Goal: Task Accomplishment & Management: Complete application form

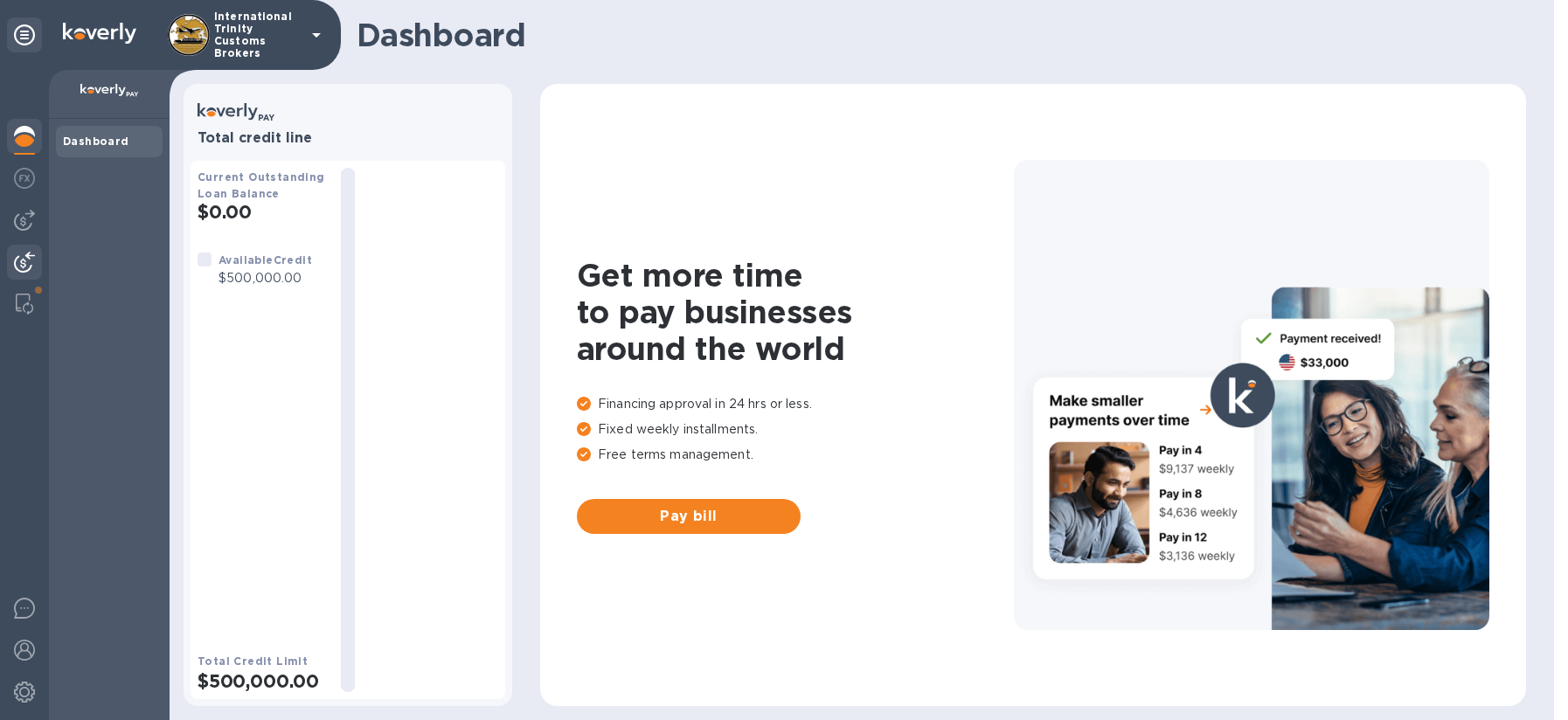
click at [19, 255] on img at bounding box center [24, 261] width 21 height 21
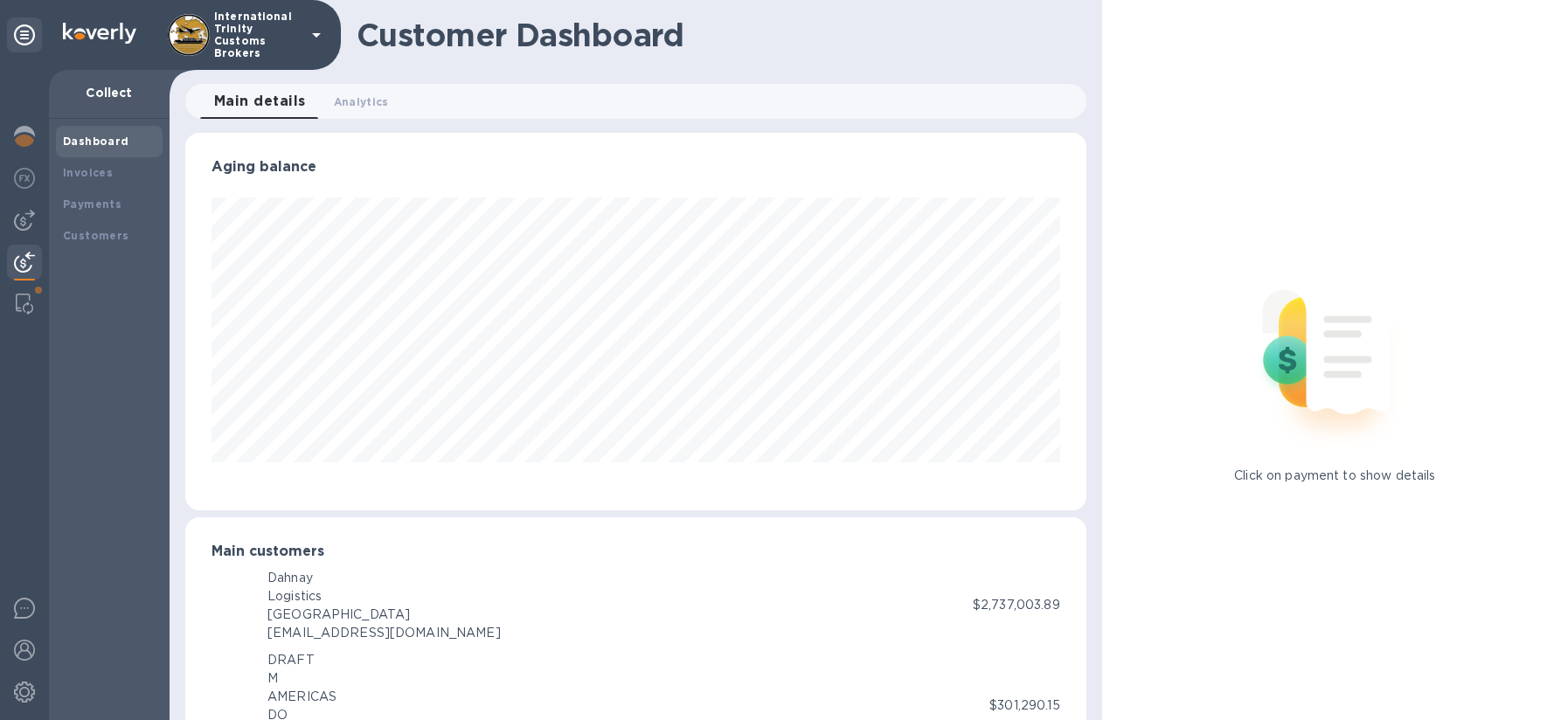
scroll to position [872923, 872989]
click at [21, 230] on div at bounding box center [24, 219] width 35 height 35
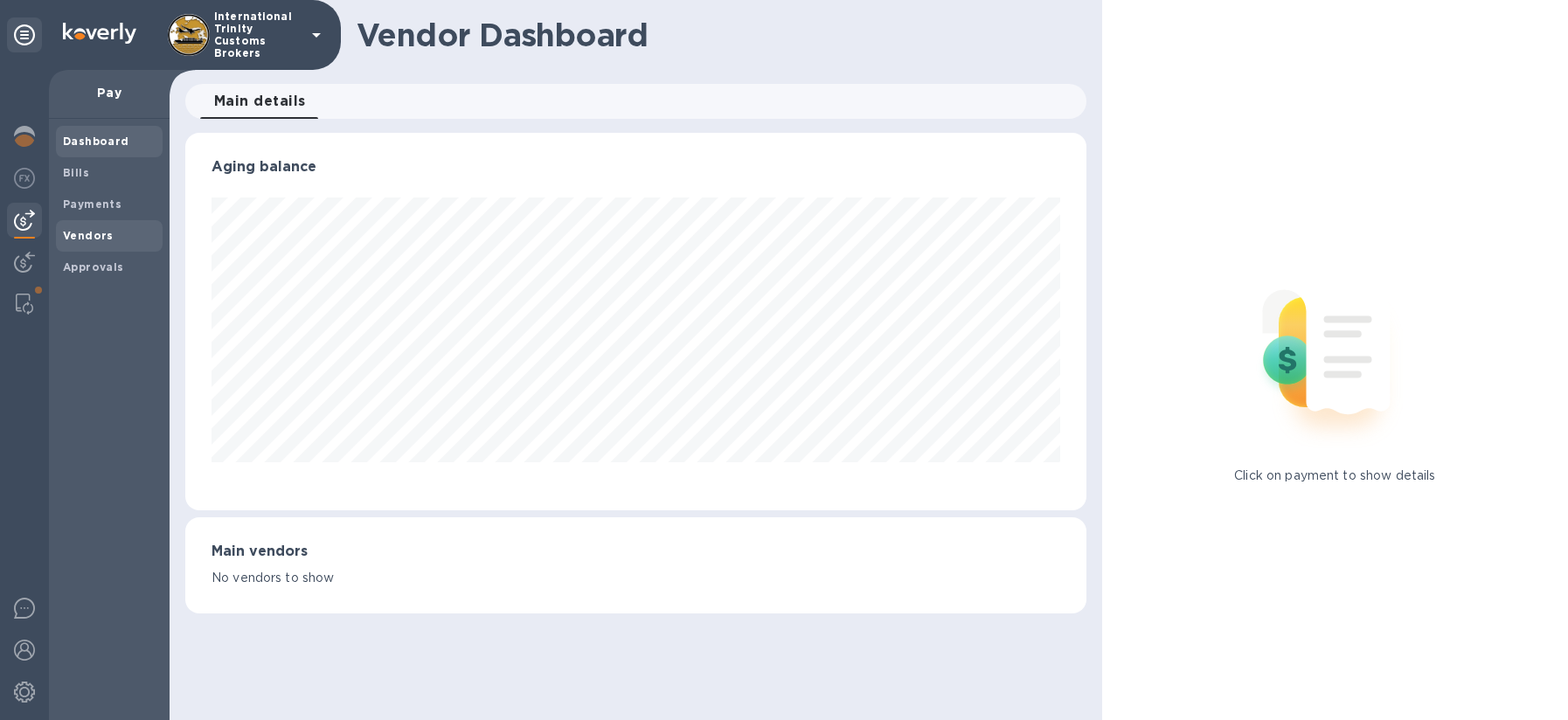
scroll to position [377, 900]
click at [81, 196] on span "Payments" at bounding box center [92, 204] width 59 height 17
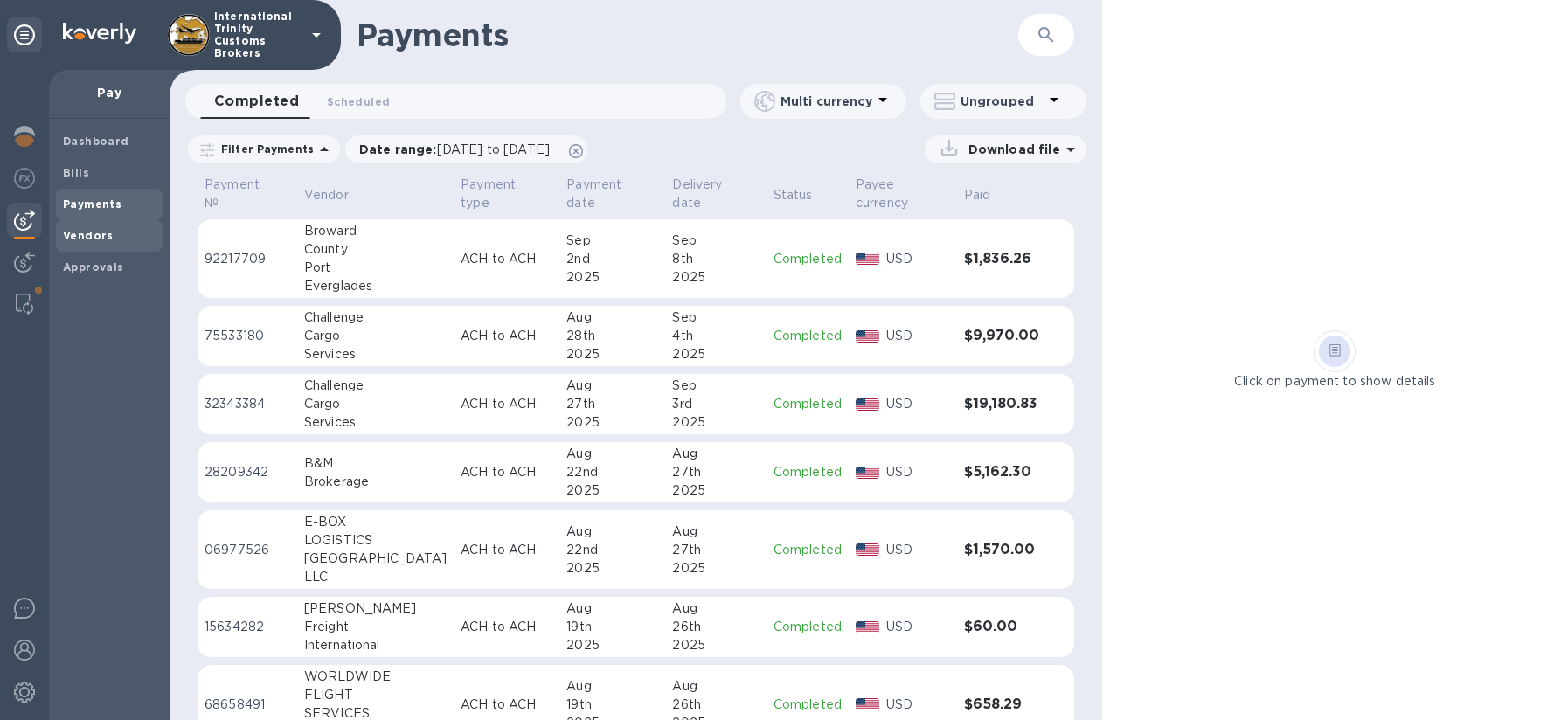
click at [107, 240] on b "Vendors" at bounding box center [88, 235] width 51 height 13
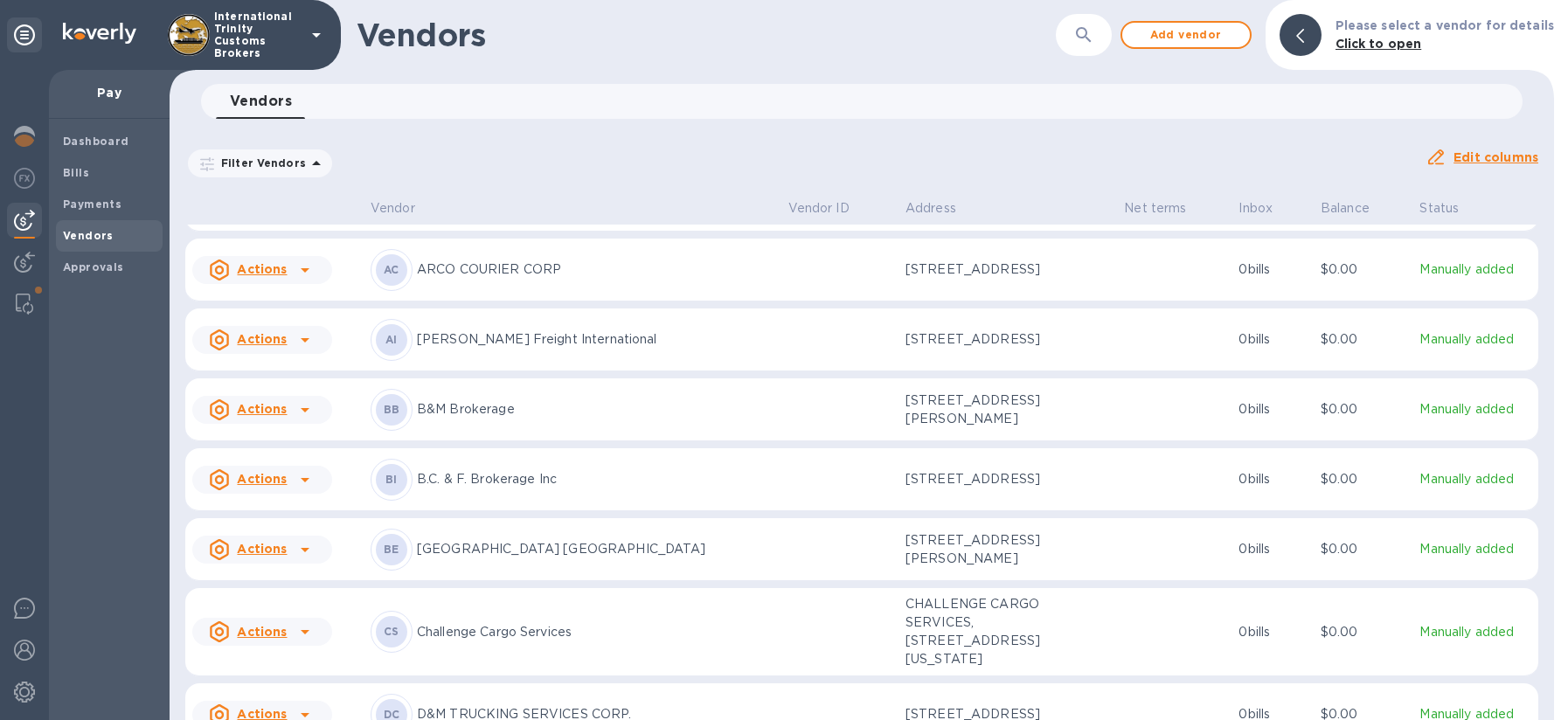
scroll to position [170, 0]
click at [544, 539] on p "[GEOGRAPHIC_DATA] [GEOGRAPHIC_DATA]" at bounding box center [595, 548] width 358 height 18
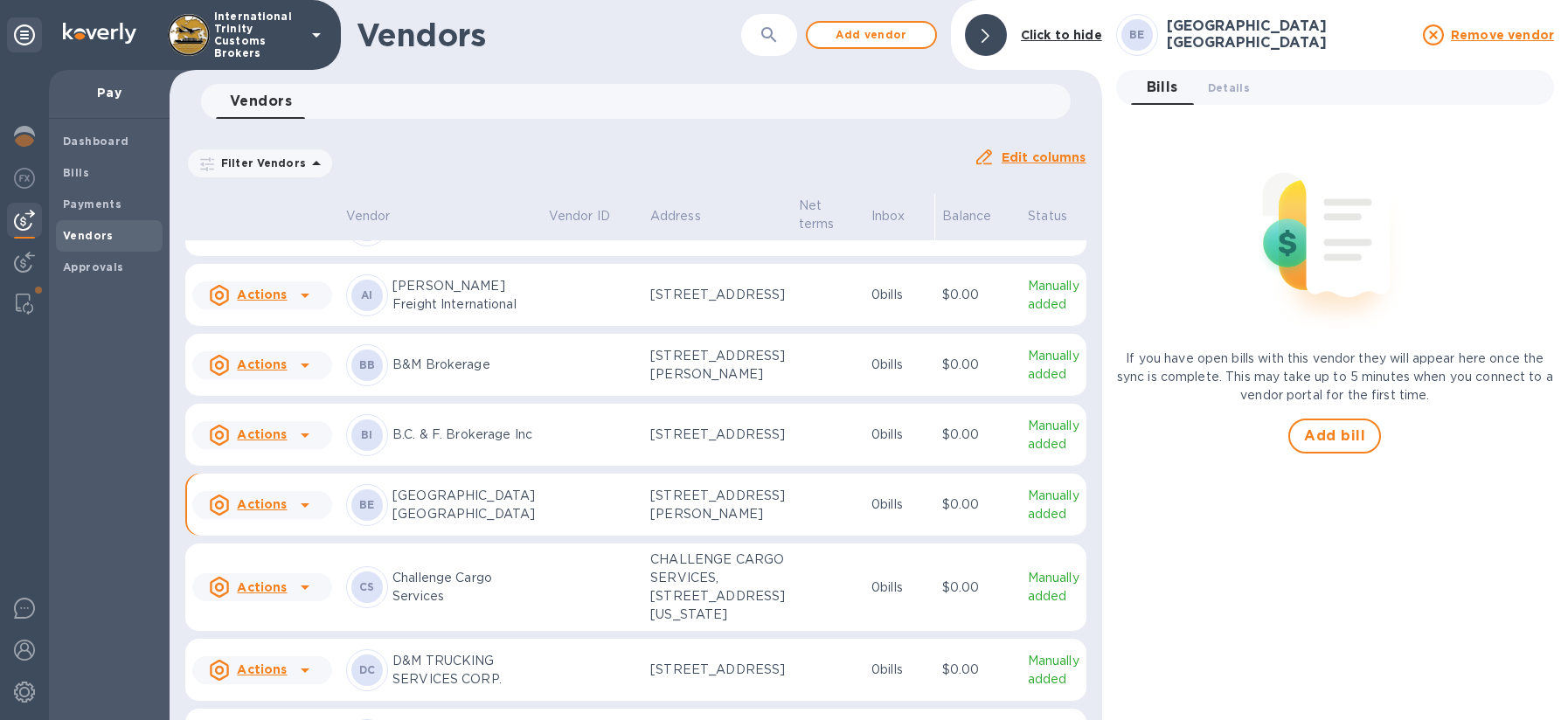
click at [303, 445] on icon at bounding box center [305, 434] width 21 height 21
click at [493, 524] on div at bounding box center [784, 360] width 1568 height 720
click at [95, 190] on div "Payments" at bounding box center [109, 204] width 106 height 32
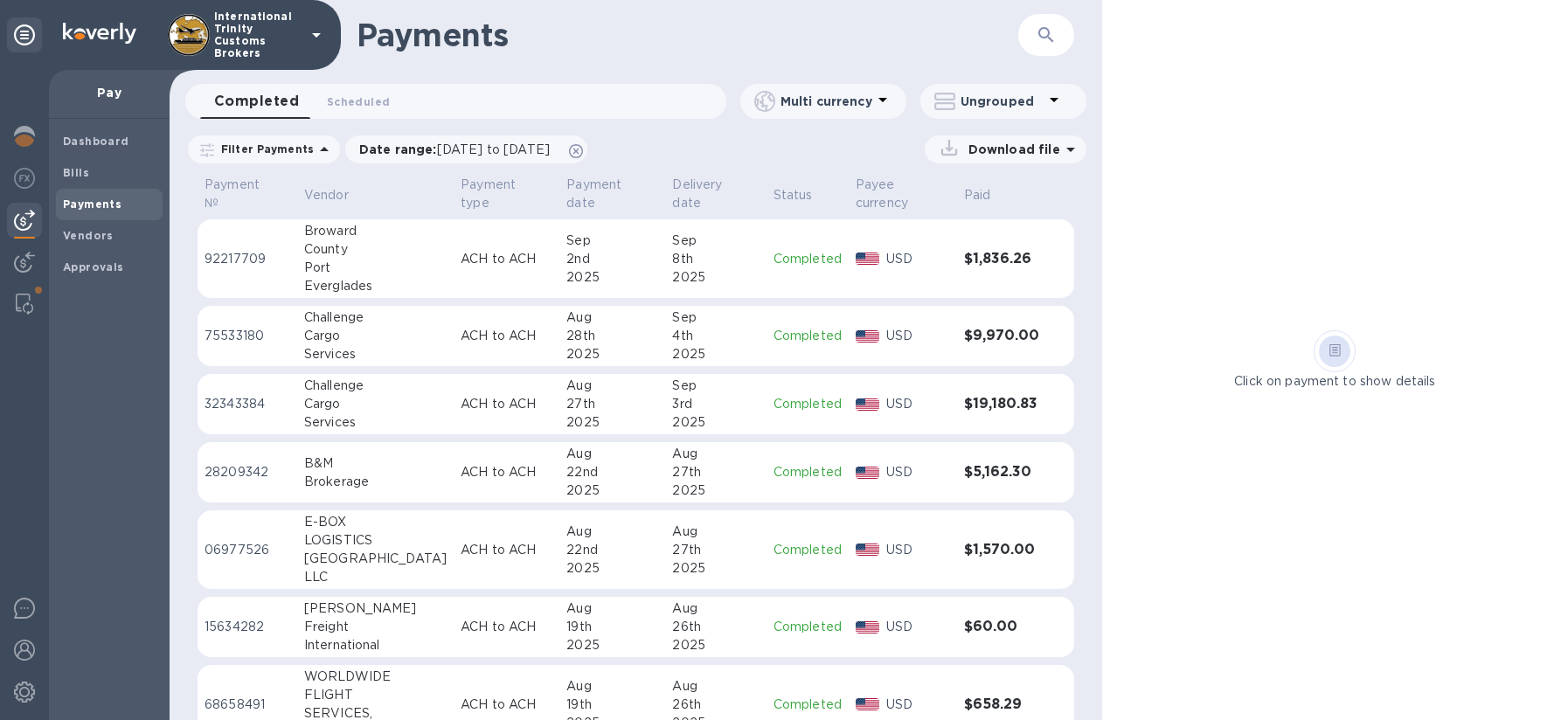
click at [327, 247] on div "County" at bounding box center [375, 249] width 142 height 18
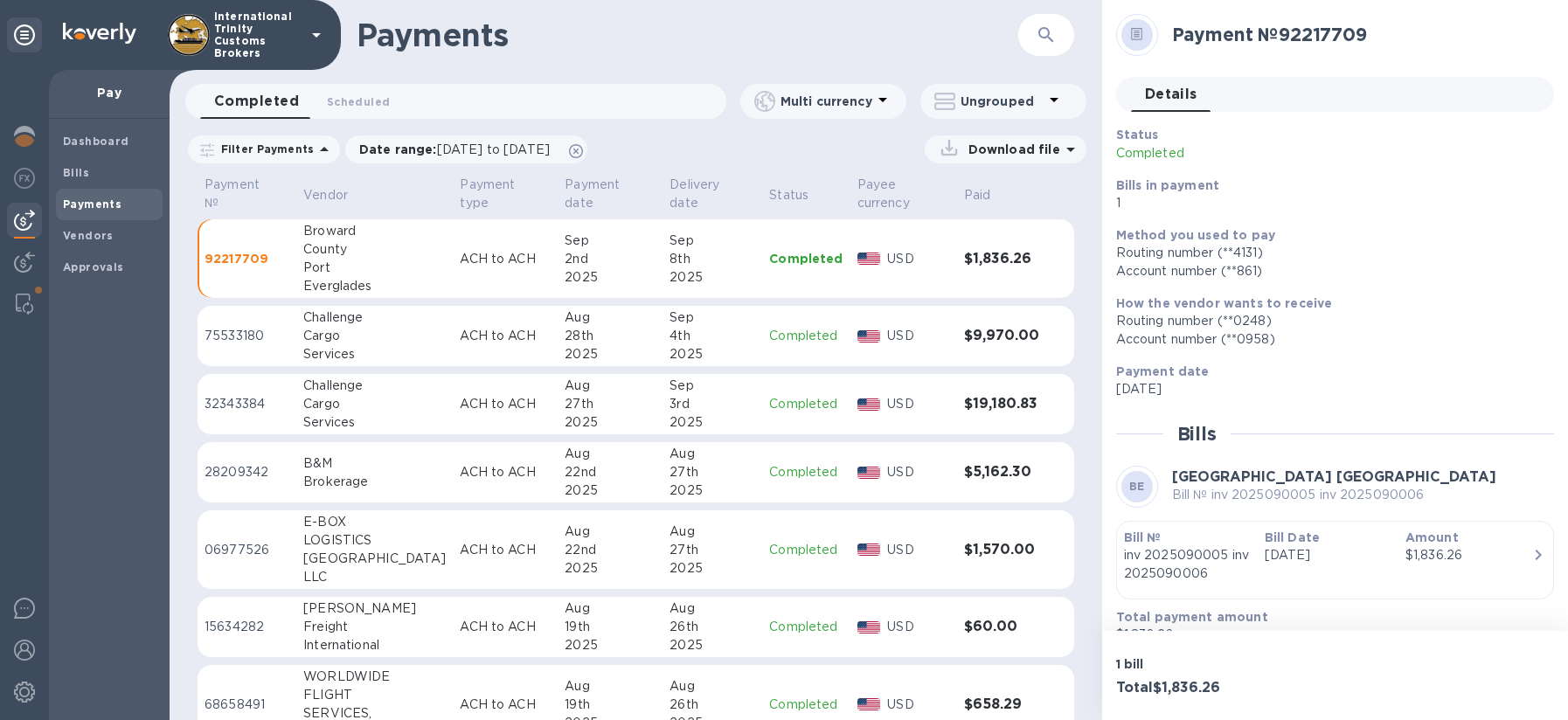
click at [97, 92] on p "Pay" at bounding box center [109, 92] width 93 height 17
click at [28, 225] on img at bounding box center [24, 219] width 21 height 21
click at [70, 172] on b "Bills" at bounding box center [75, 172] width 26 height 13
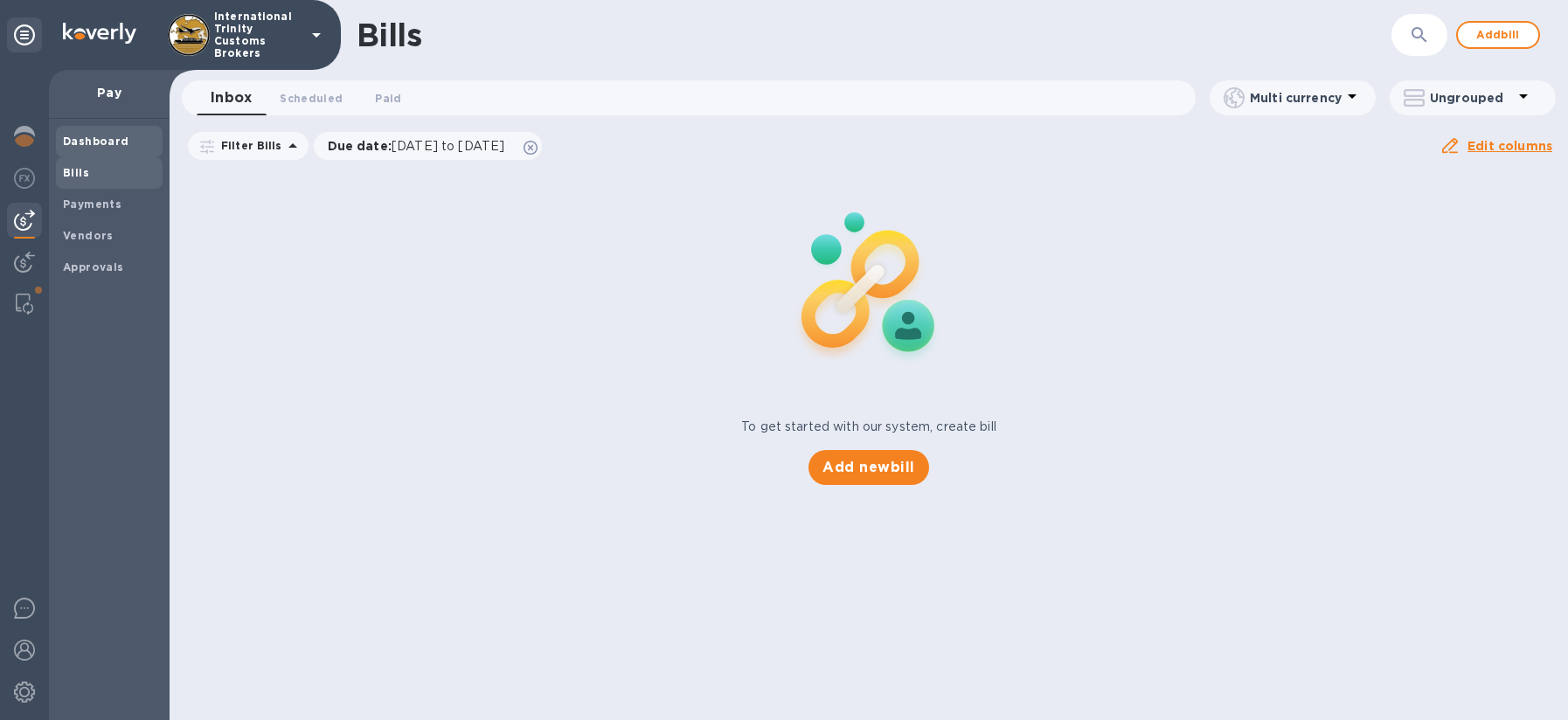
click at [89, 134] on b "Dashboard" at bounding box center [95, 141] width 66 height 13
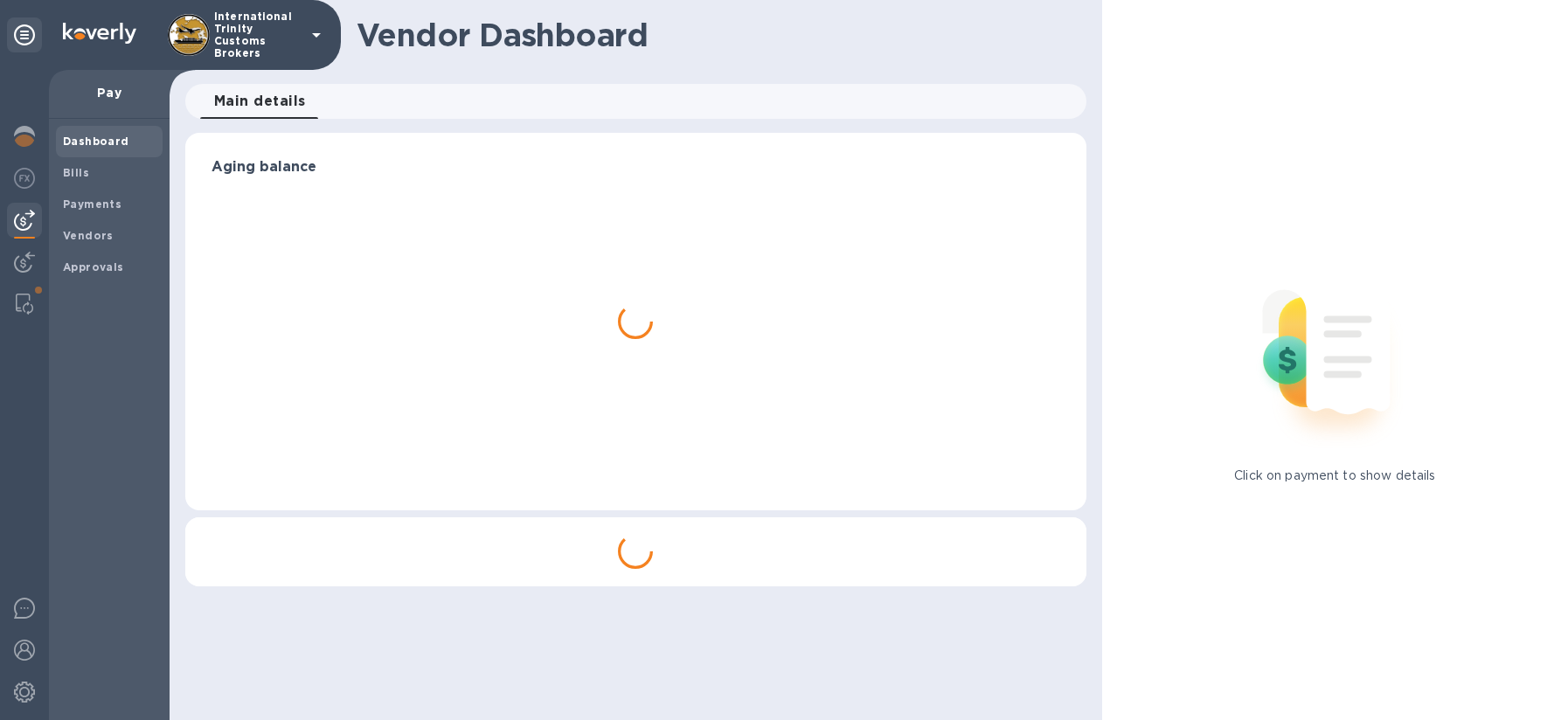
click at [115, 79] on div "Pay" at bounding box center [109, 94] width 121 height 49
click at [113, 89] on p "Pay" at bounding box center [109, 92] width 93 height 17
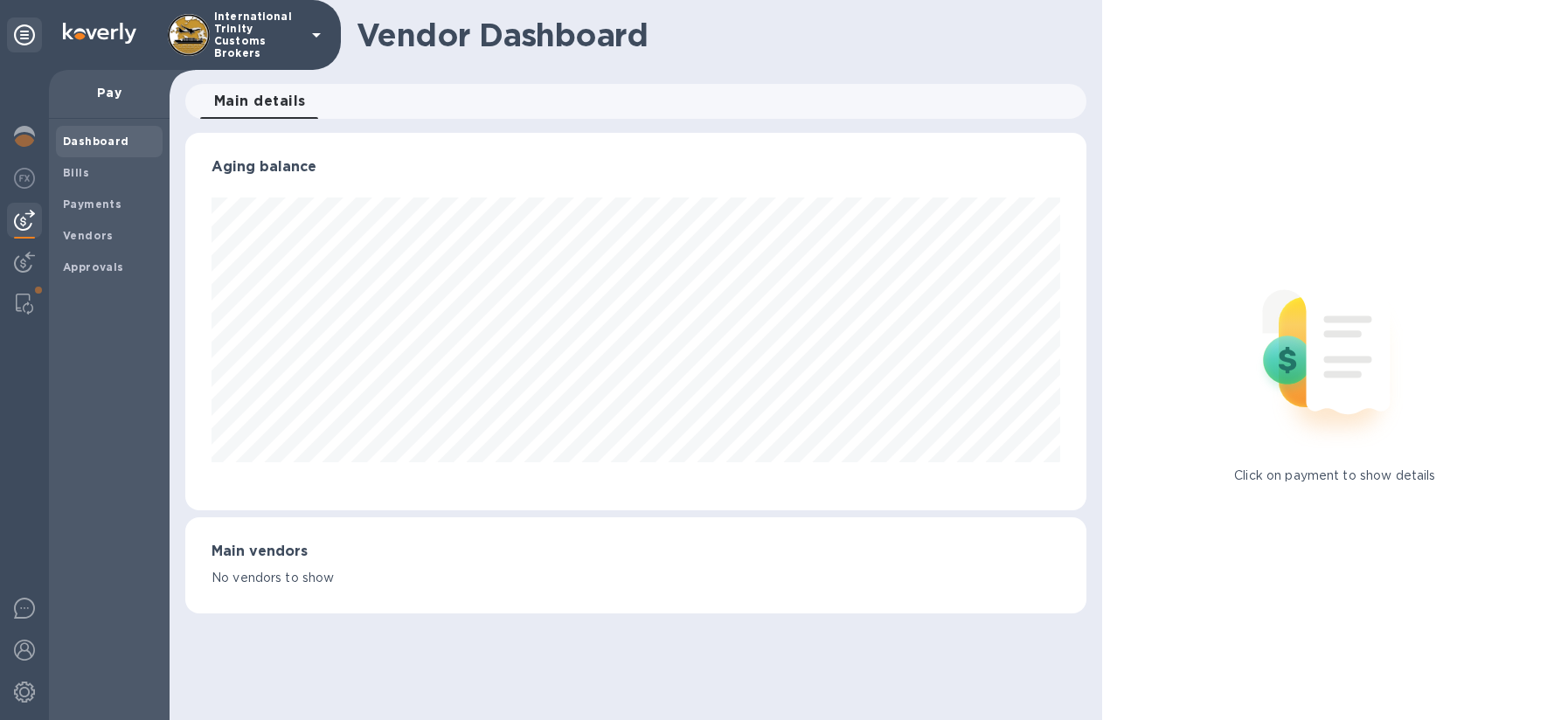
scroll to position [377, 900]
click at [16, 221] on img at bounding box center [24, 219] width 21 height 21
click at [107, 92] on p "Pay" at bounding box center [109, 92] width 93 height 17
click at [30, 145] on img at bounding box center [24, 136] width 21 height 21
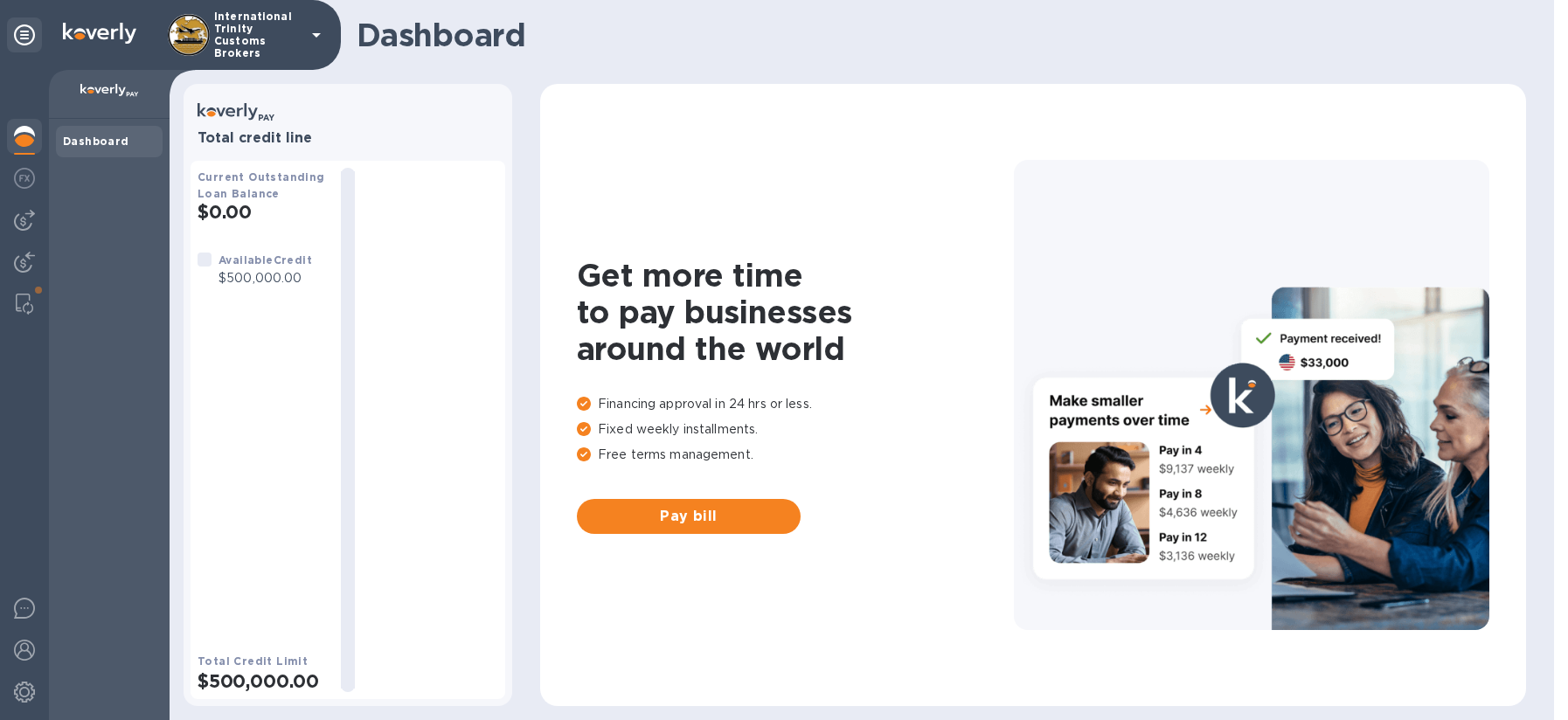
click at [104, 97] on img at bounding box center [110, 90] width 59 height 14
click at [17, 220] on img at bounding box center [24, 219] width 21 height 21
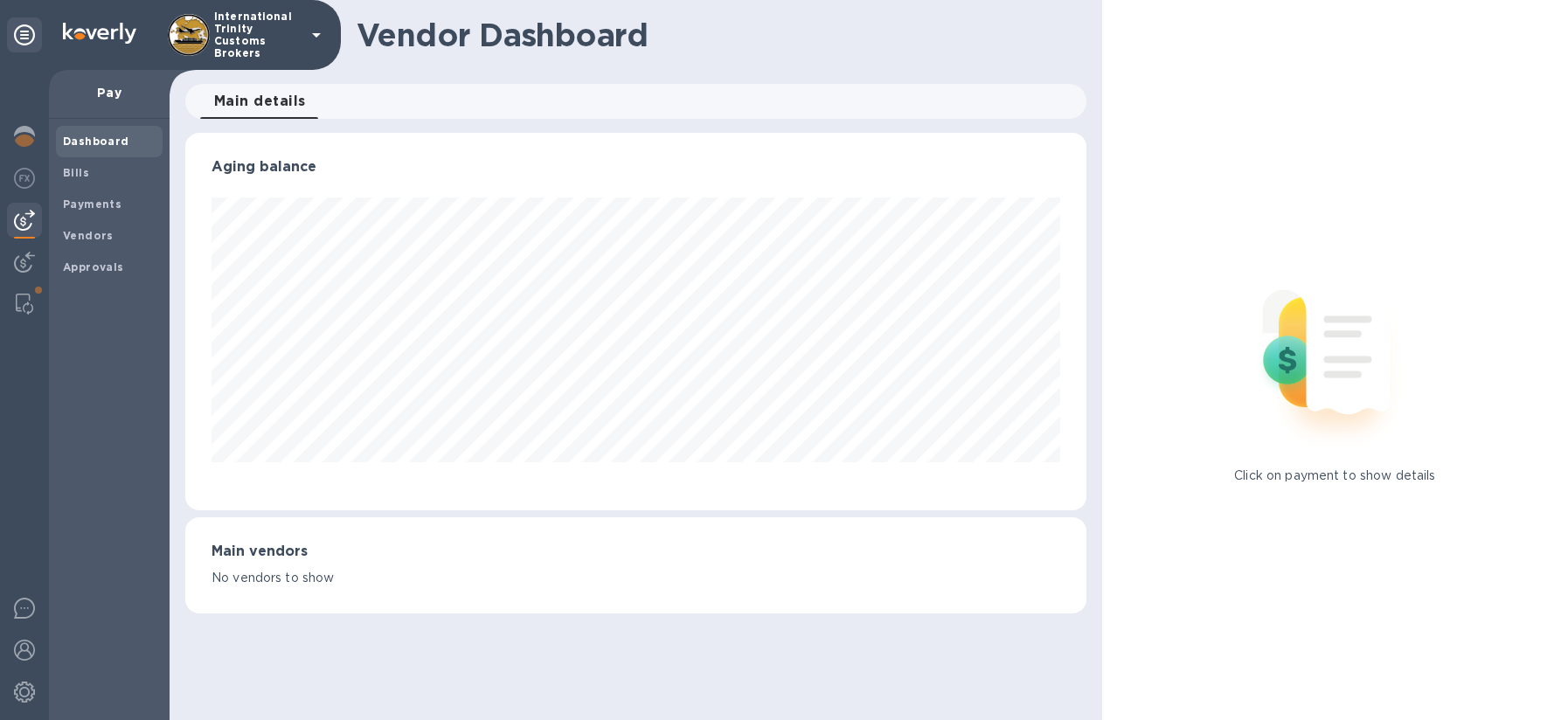
scroll to position [377, 900]
click at [117, 85] on p "Pay" at bounding box center [109, 92] width 93 height 17
click at [83, 171] on b "Bills" at bounding box center [75, 172] width 26 height 13
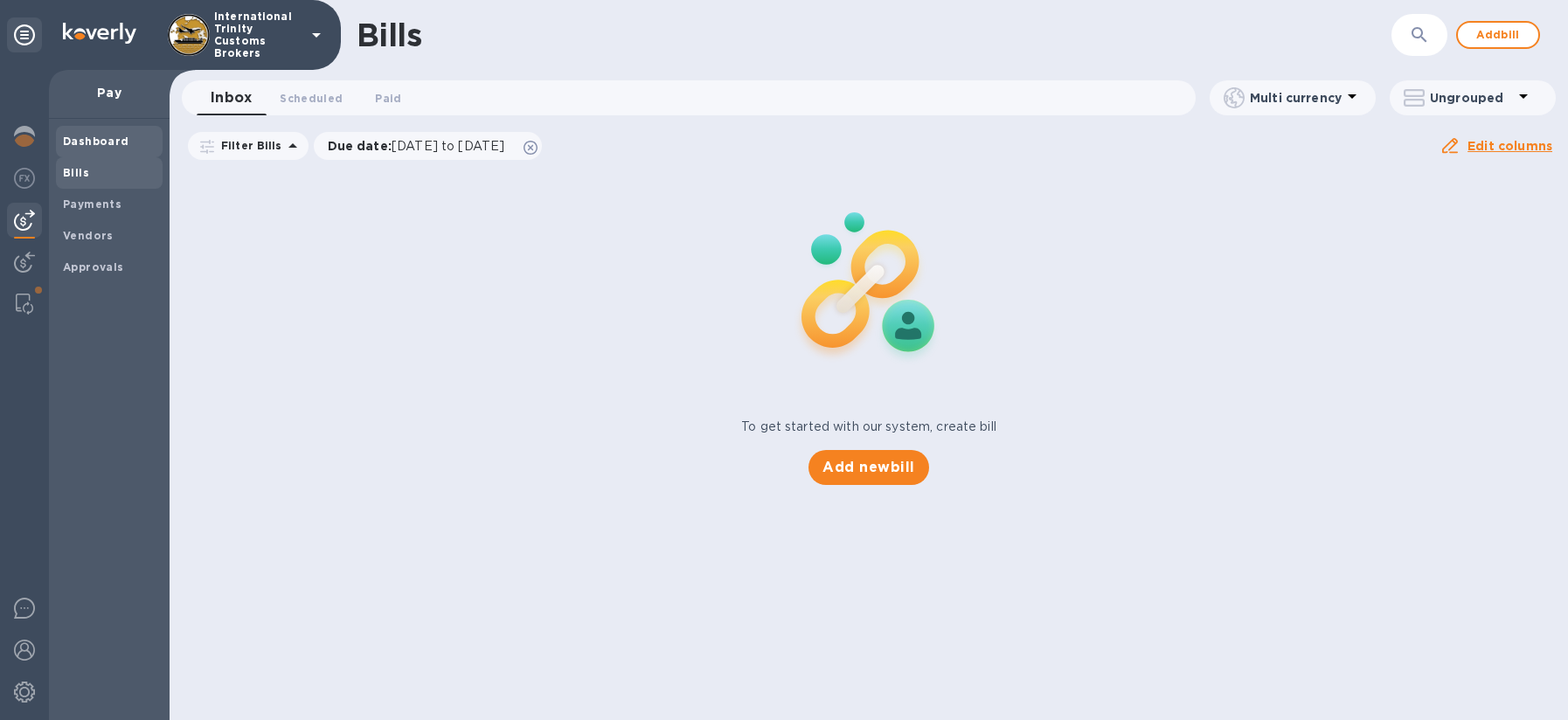
click at [81, 151] on div "Dashboard" at bounding box center [109, 141] width 106 height 32
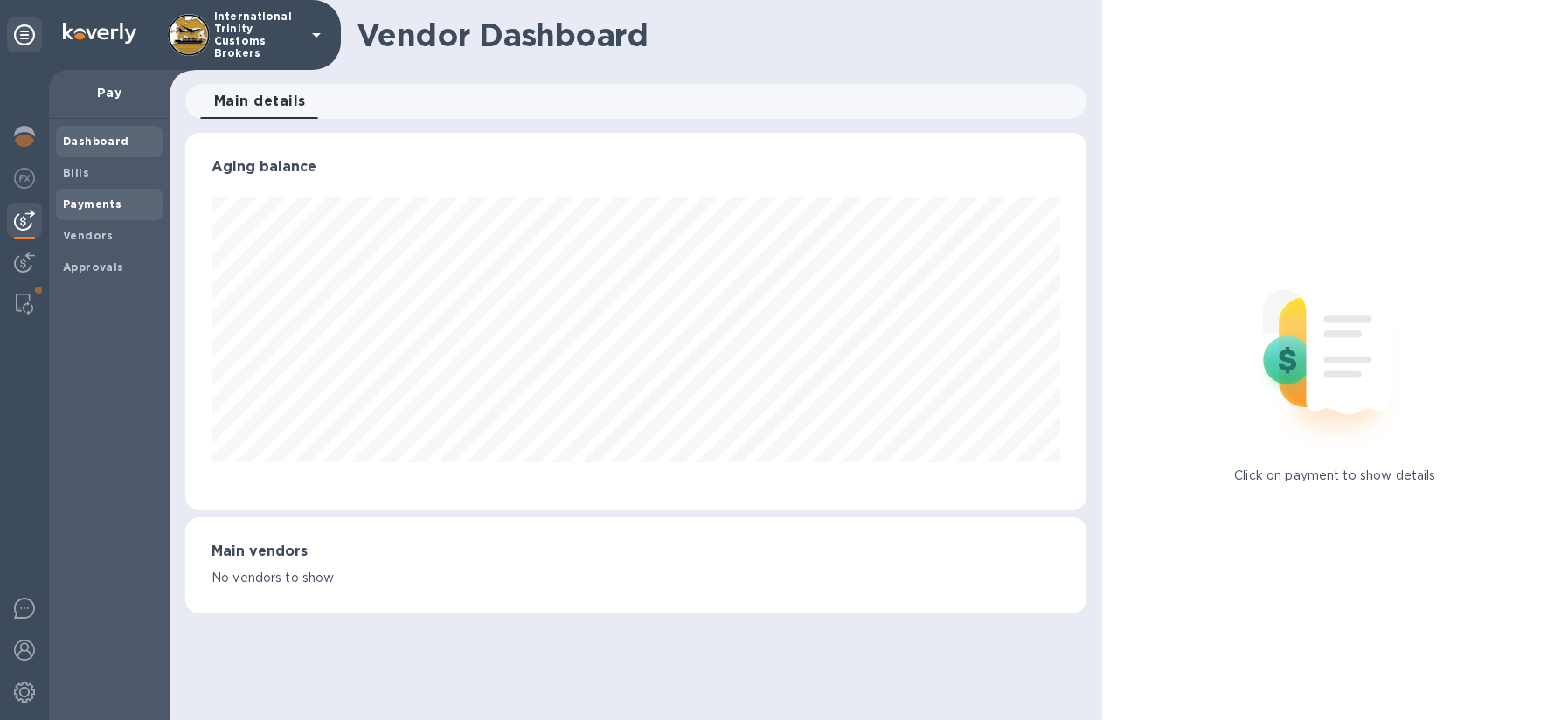
scroll to position [377, 900]
click at [104, 208] on b "Payments" at bounding box center [92, 204] width 59 height 13
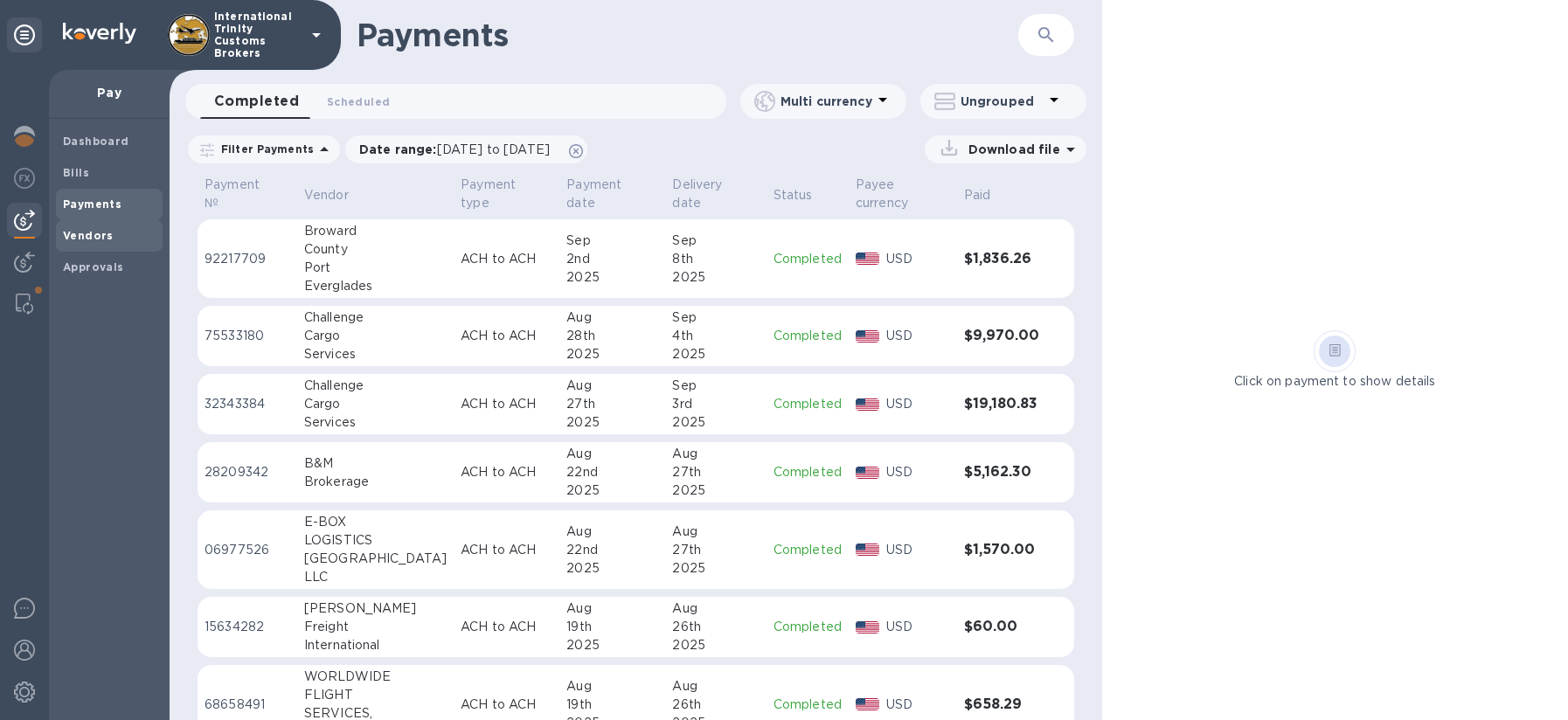
click at [95, 225] on div "Vendors" at bounding box center [109, 236] width 106 height 32
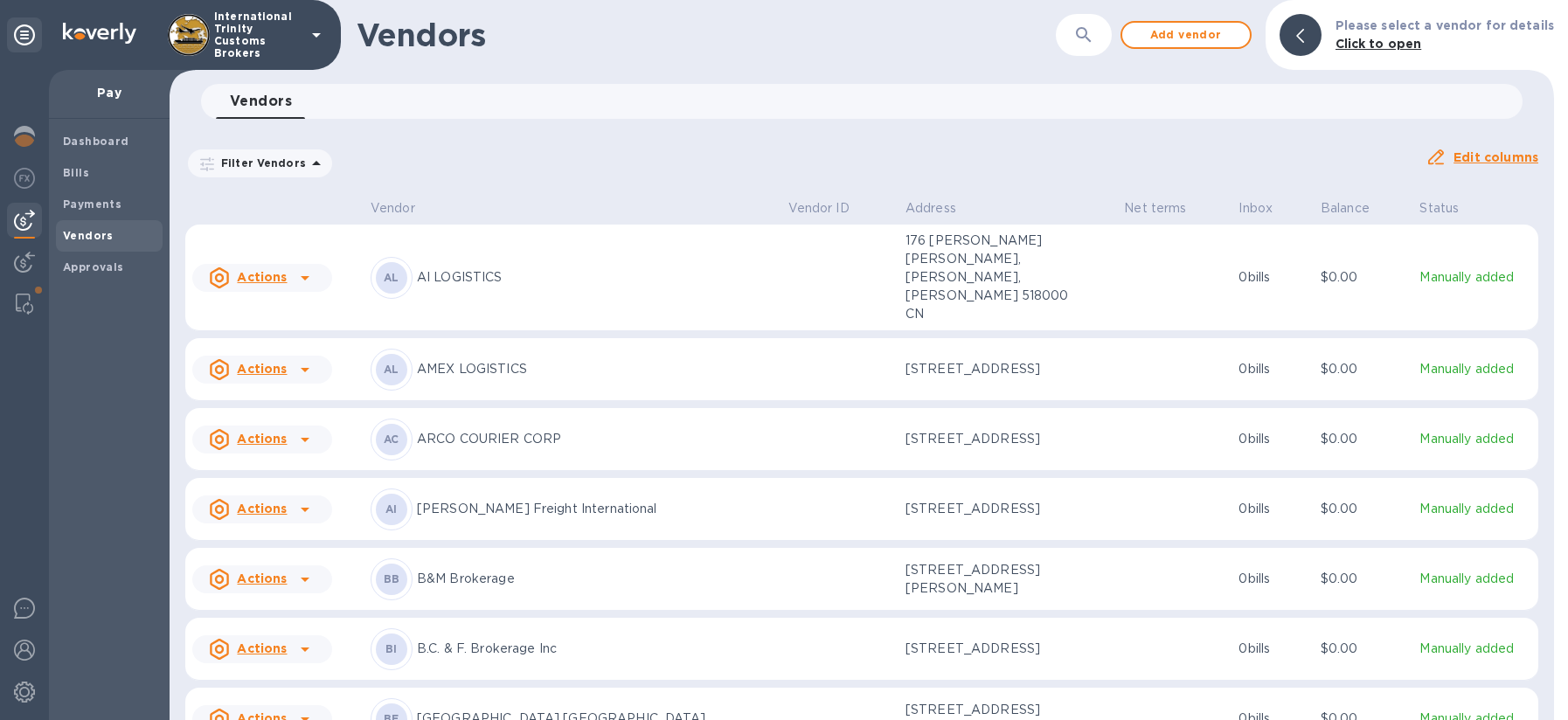
click at [30, 229] on img at bounding box center [24, 219] width 21 height 21
click at [122, 89] on p "Pay" at bounding box center [109, 92] width 93 height 17
click at [113, 98] on p "Pay" at bounding box center [109, 92] width 93 height 17
click at [103, 144] on b "Dashboard" at bounding box center [95, 141] width 66 height 13
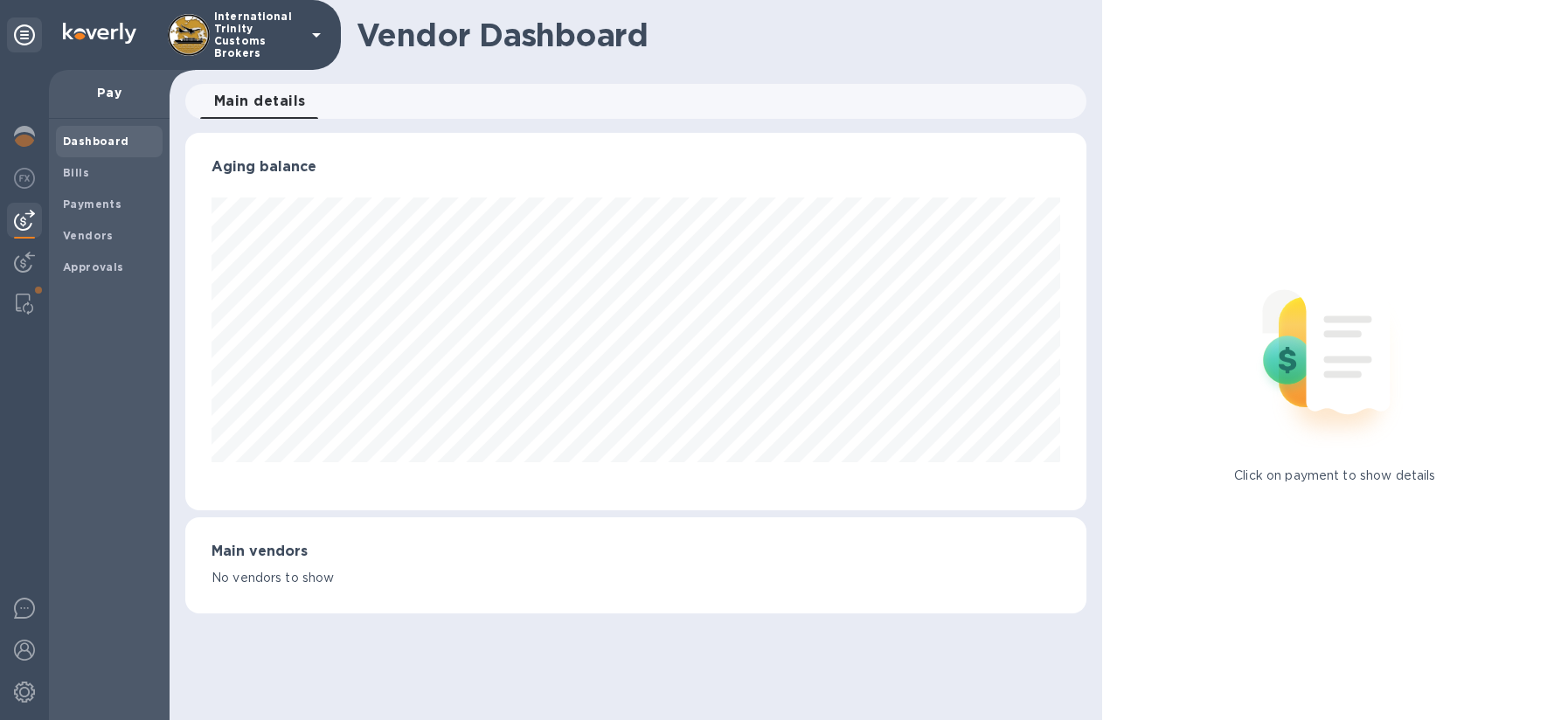
click at [118, 83] on p "Pay" at bounding box center [109, 92] width 93 height 17
drag, startPoint x: 113, startPoint y: 92, endPoint x: 103, endPoint y: 94, distance: 10.2
click at [112, 92] on p "Pay" at bounding box center [109, 92] width 93 height 17
click at [27, 222] on img at bounding box center [24, 219] width 21 height 21
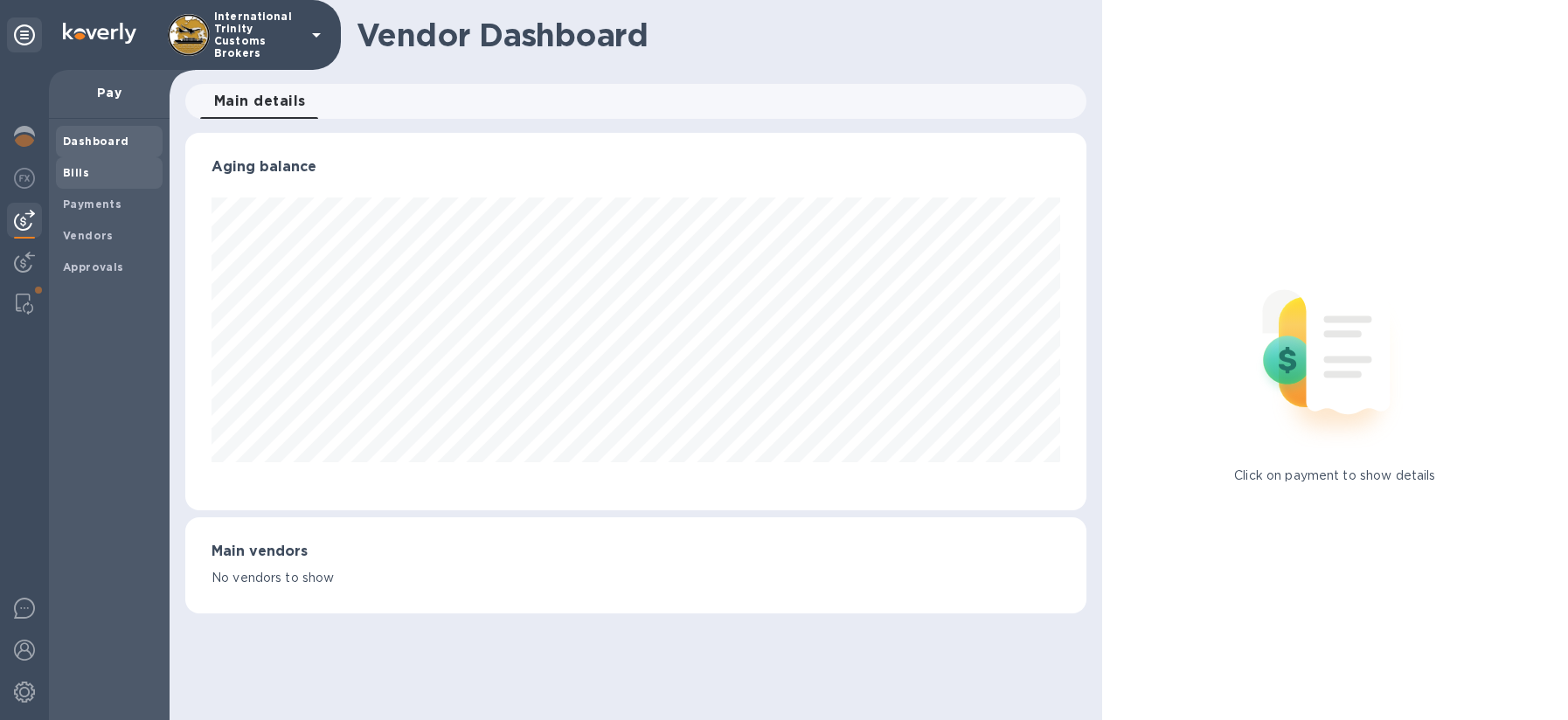
click at [80, 172] on b "Bills" at bounding box center [75, 172] width 26 height 13
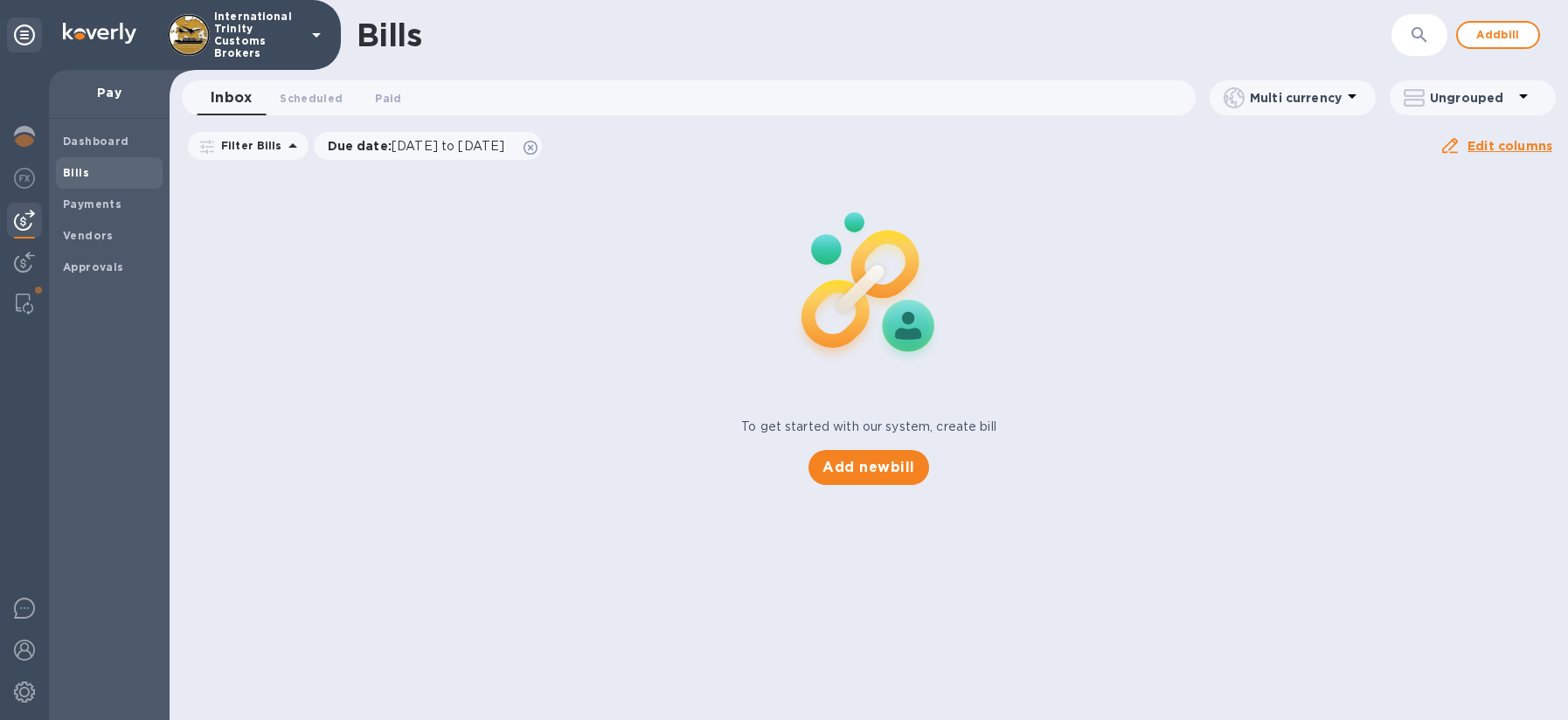
click at [121, 96] on p "Pay" at bounding box center [109, 92] width 93 height 17
click at [896, 479] on button "Add new bill" at bounding box center [868, 467] width 120 height 35
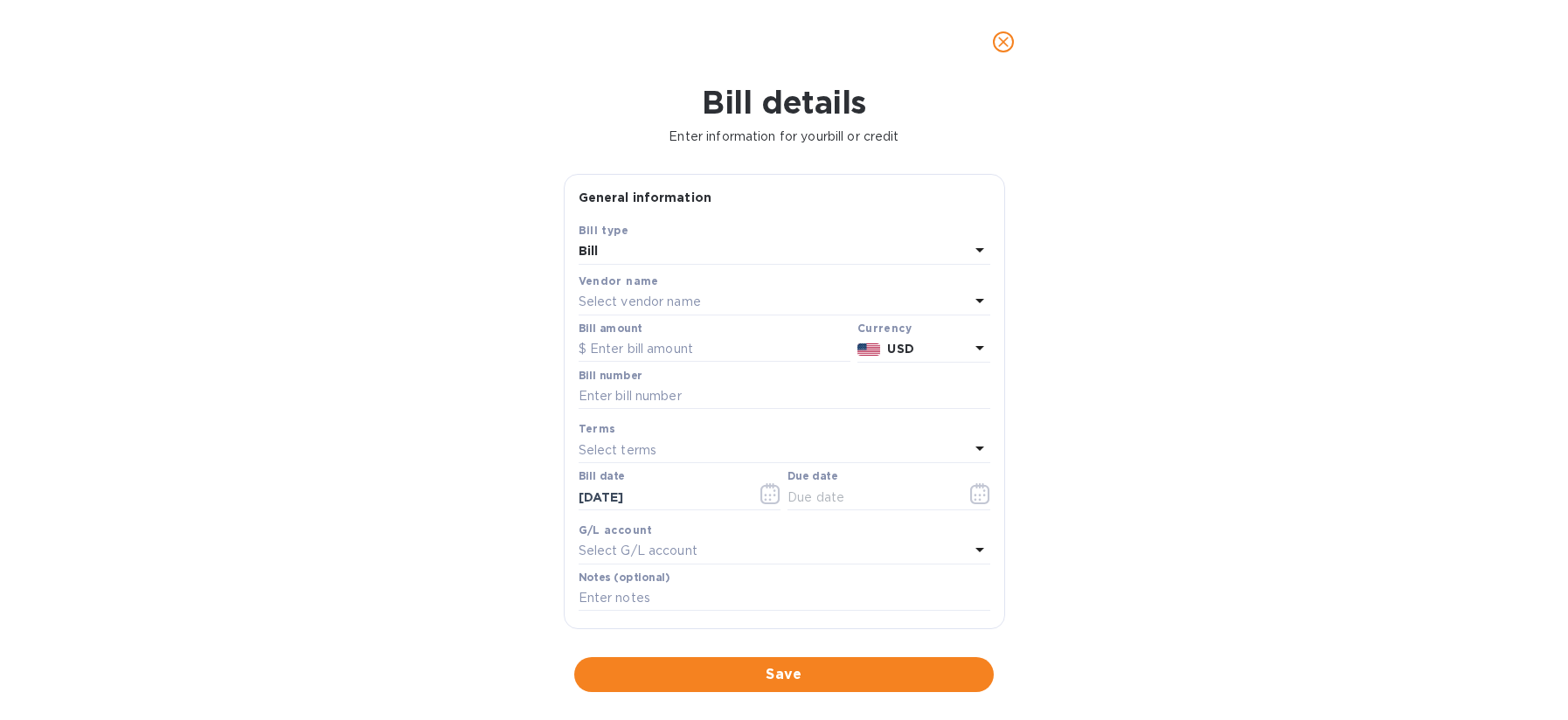
click at [676, 309] on p "Select vendor name" at bounding box center [640, 302] width 122 height 18
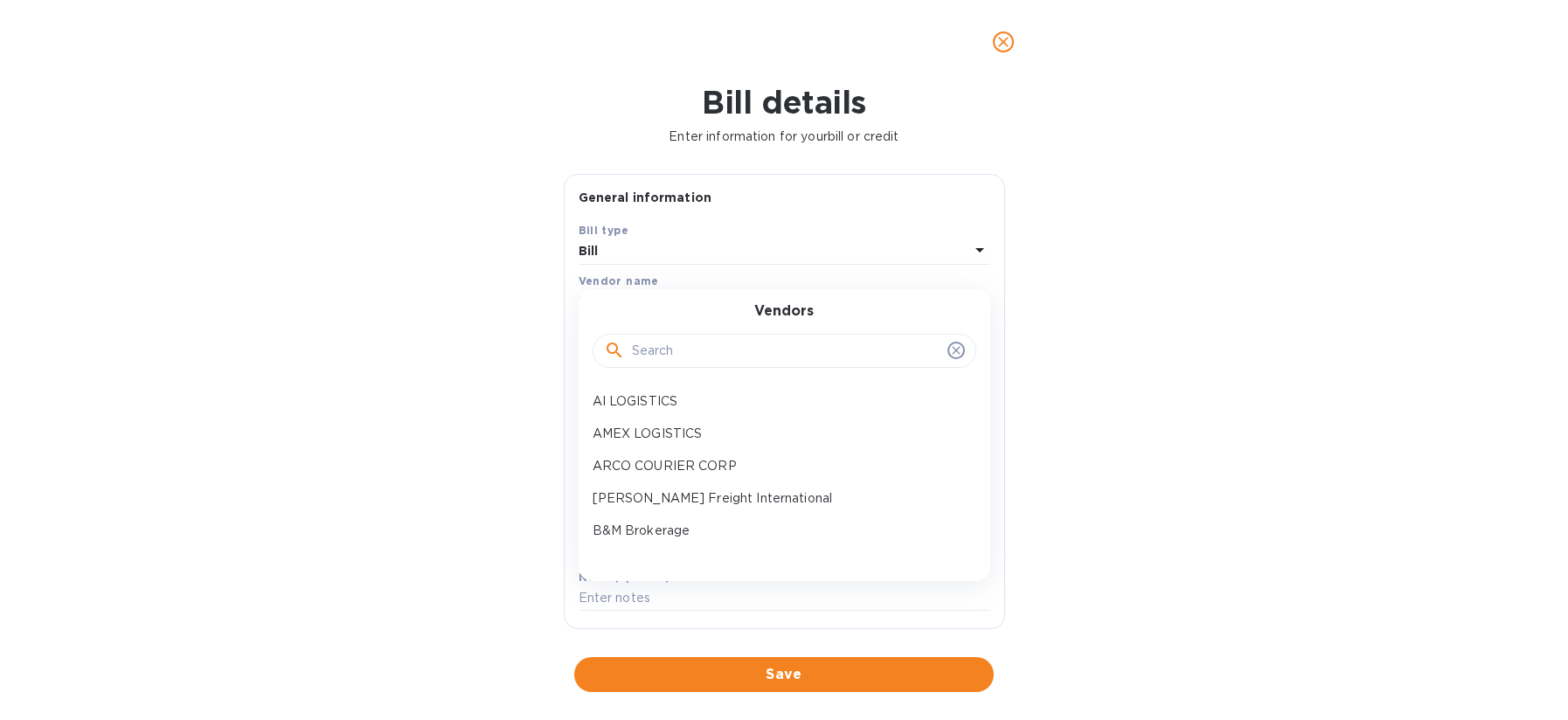
click at [686, 361] on input "text" at bounding box center [786, 351] width 309 height 26
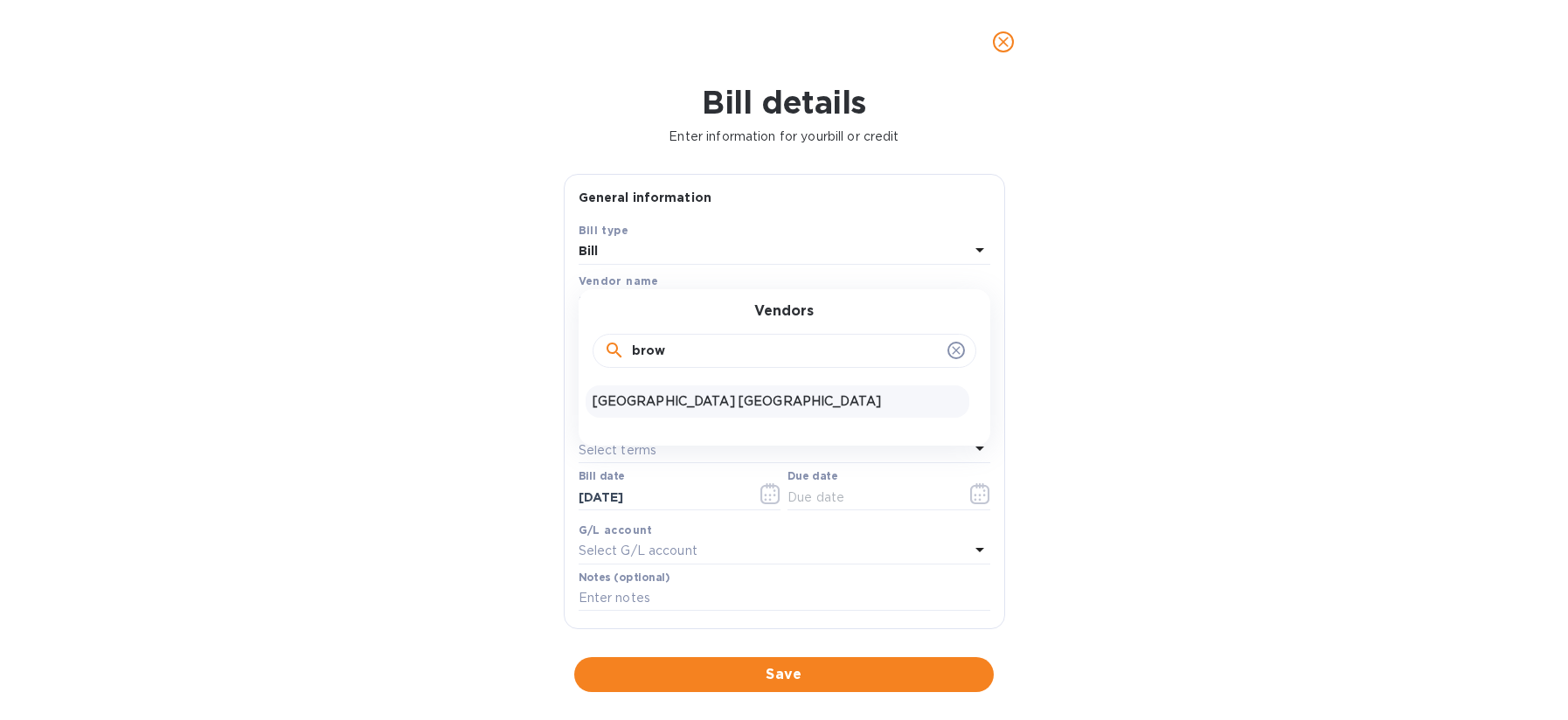
type input "brow"
click at [673, 398] on p "[GEOGRAPHIC_DATA] [GEOGRAPHIC_DATA]" at bounding box center [777, 401] width 369 height 18
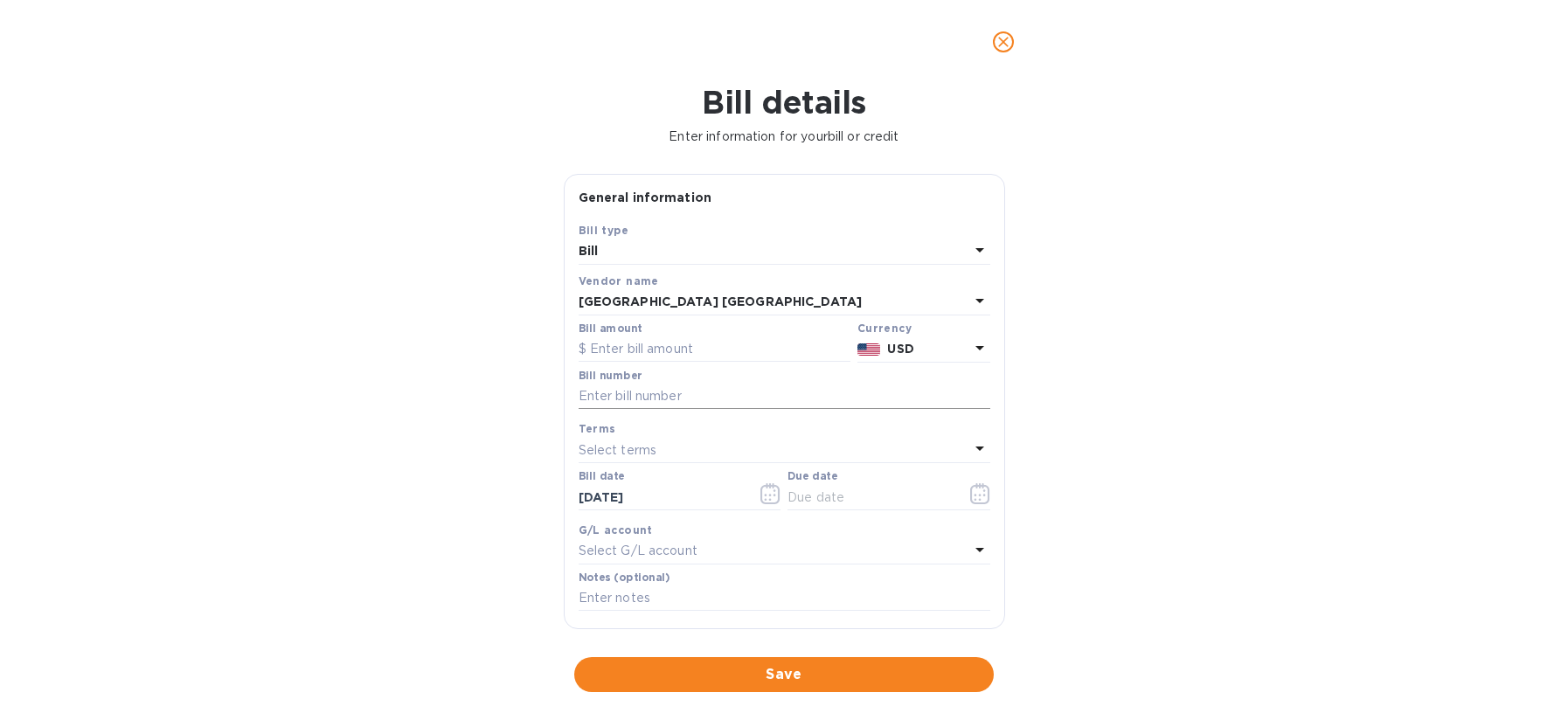
click at [680, 392] on input "text" at bounding box center [785, 396] width 412 height 26
click at [650, 342] on input "text" at bounding box center [715, 349] width 272 height 26
type input "245.47"
click at [653, 395] on input "text" at bounding box center [785, 396] width 412 height 26
click at [635, 384] on input "text" at bounding box center [785, 396] width 412 height 26
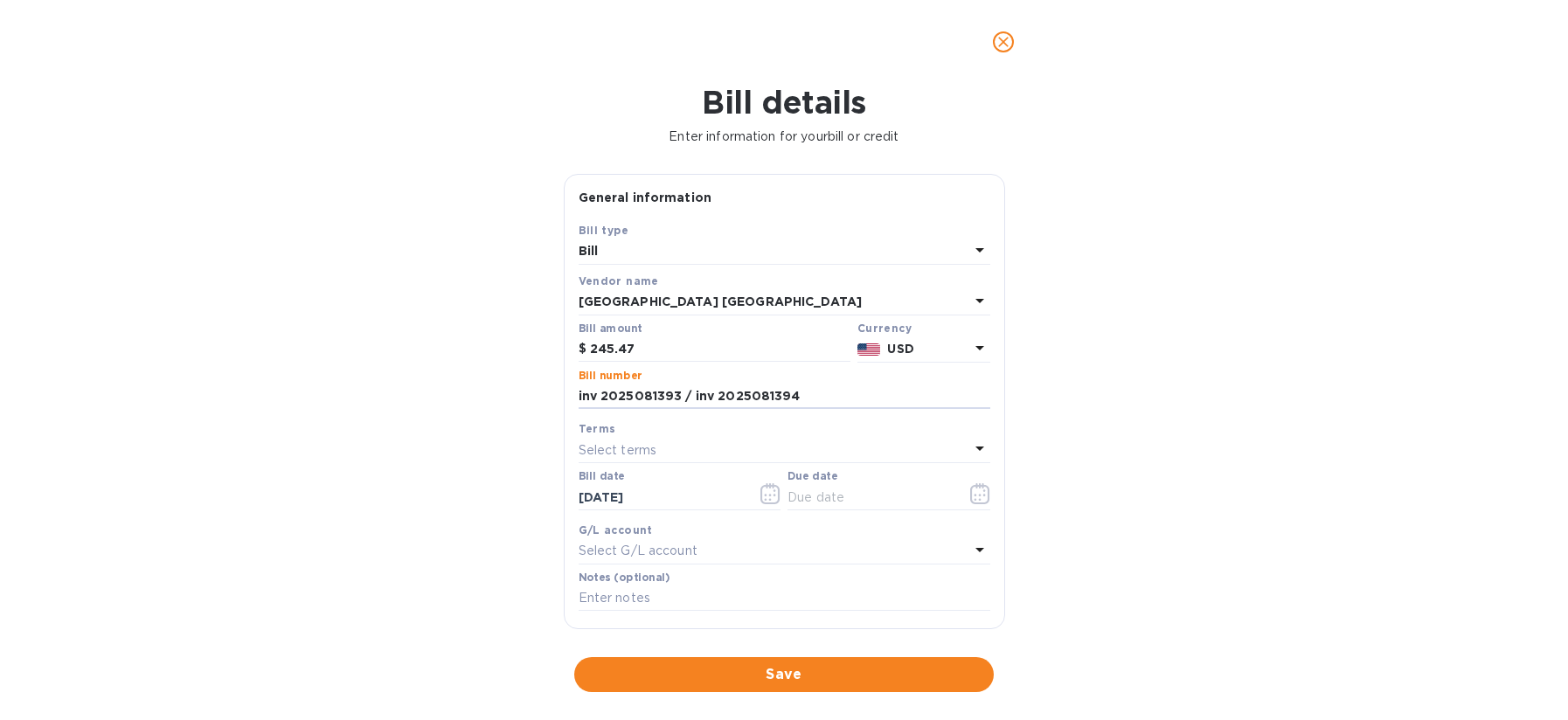
type input "inv 2025081393 / inv 2025081394"
click at [661, 451] on div "Select terms" at bounding box center [774, 449] width 390 height 24
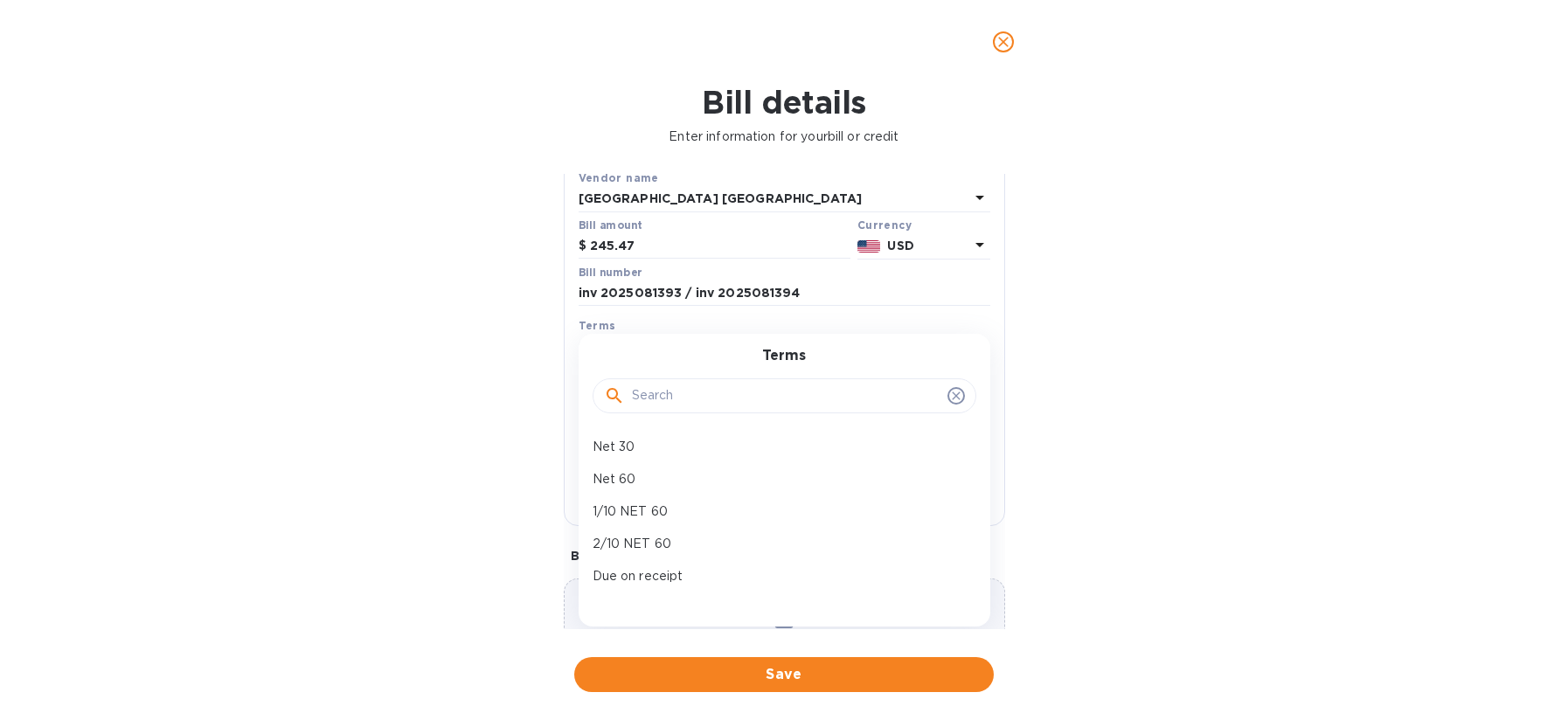
scroll to position [199, 0]
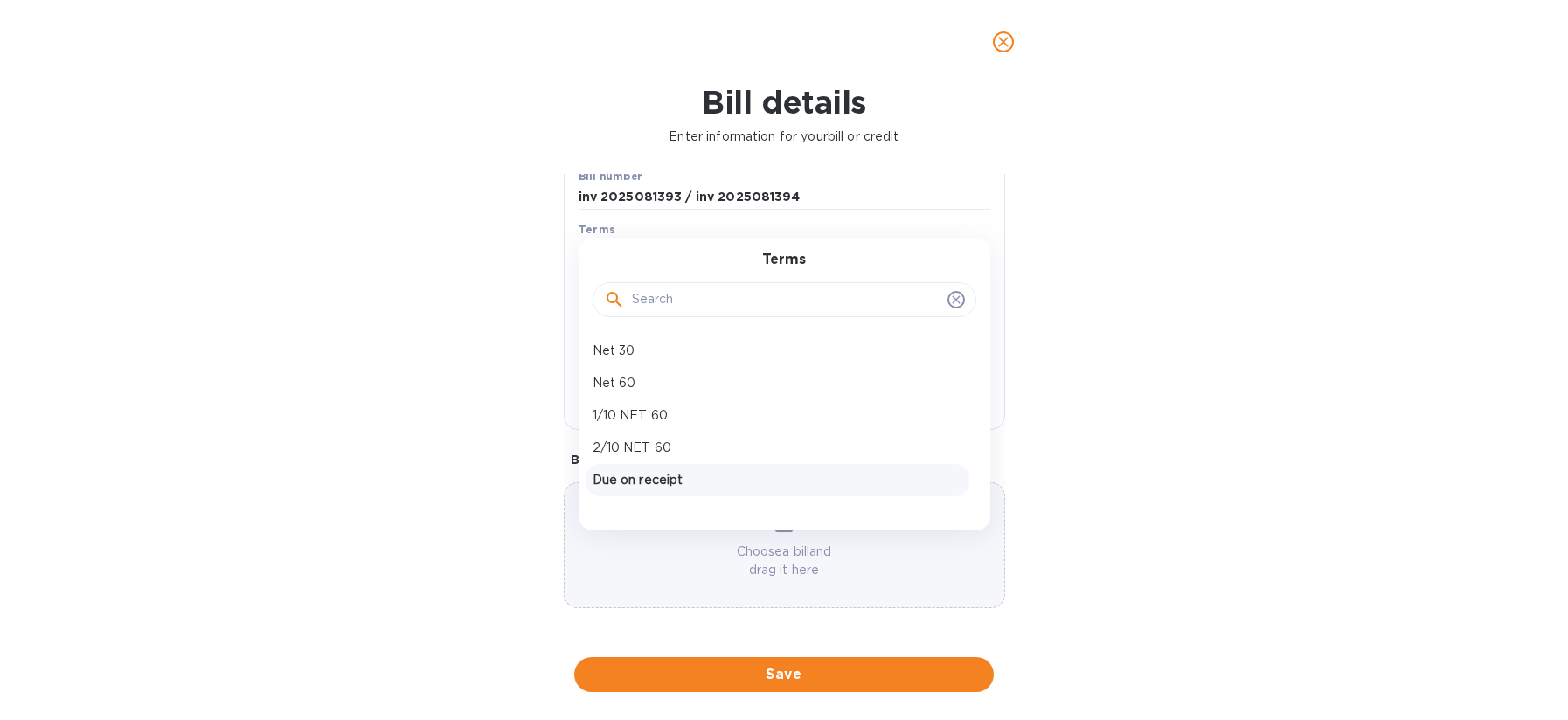
click at [689, 473] on p "Due on receipt" at bounding box center [777, 480] width 369 height 18
type input "[DATE]"
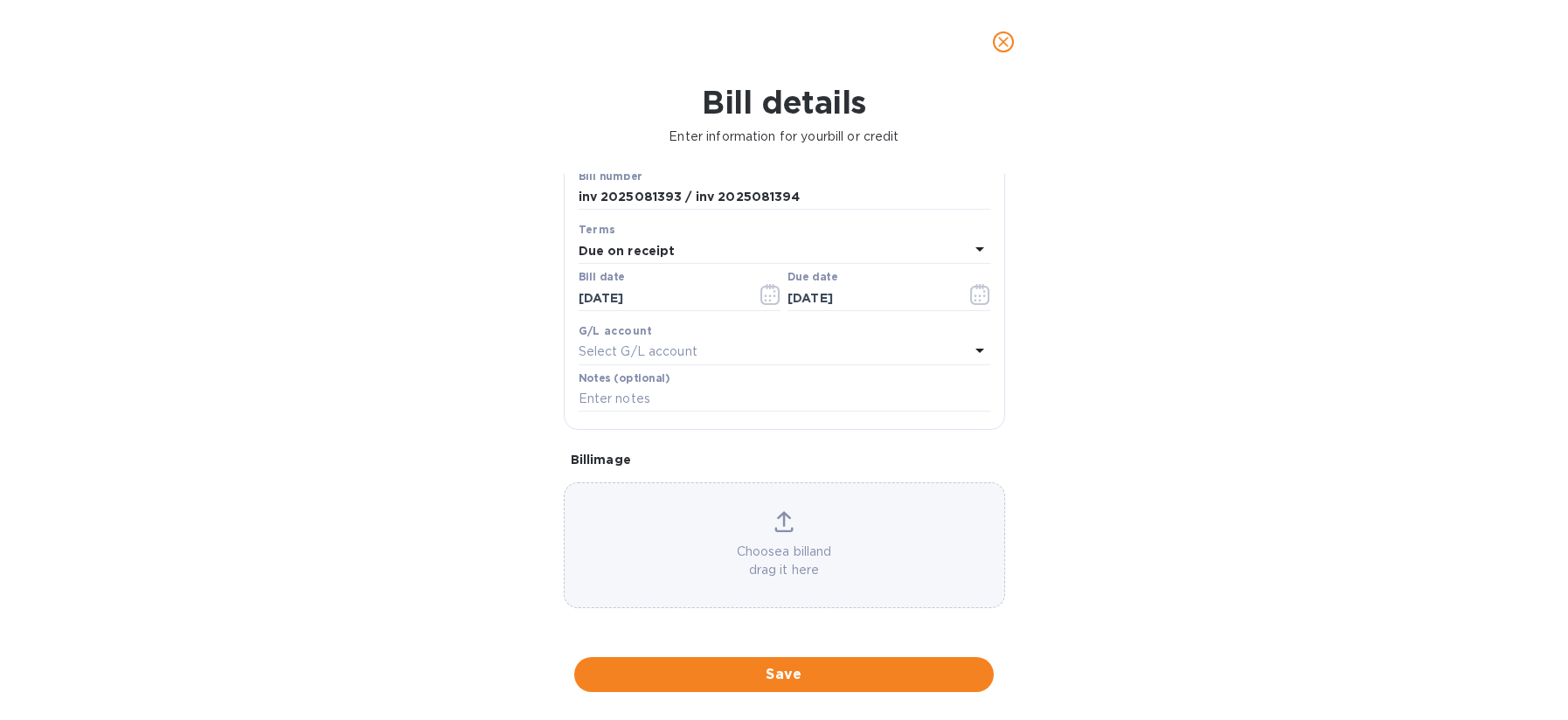
scroll to position [196, 0]
click at [679, 346] on p "Select G/L account" at bounding box center [638, 355] width 119 height 18
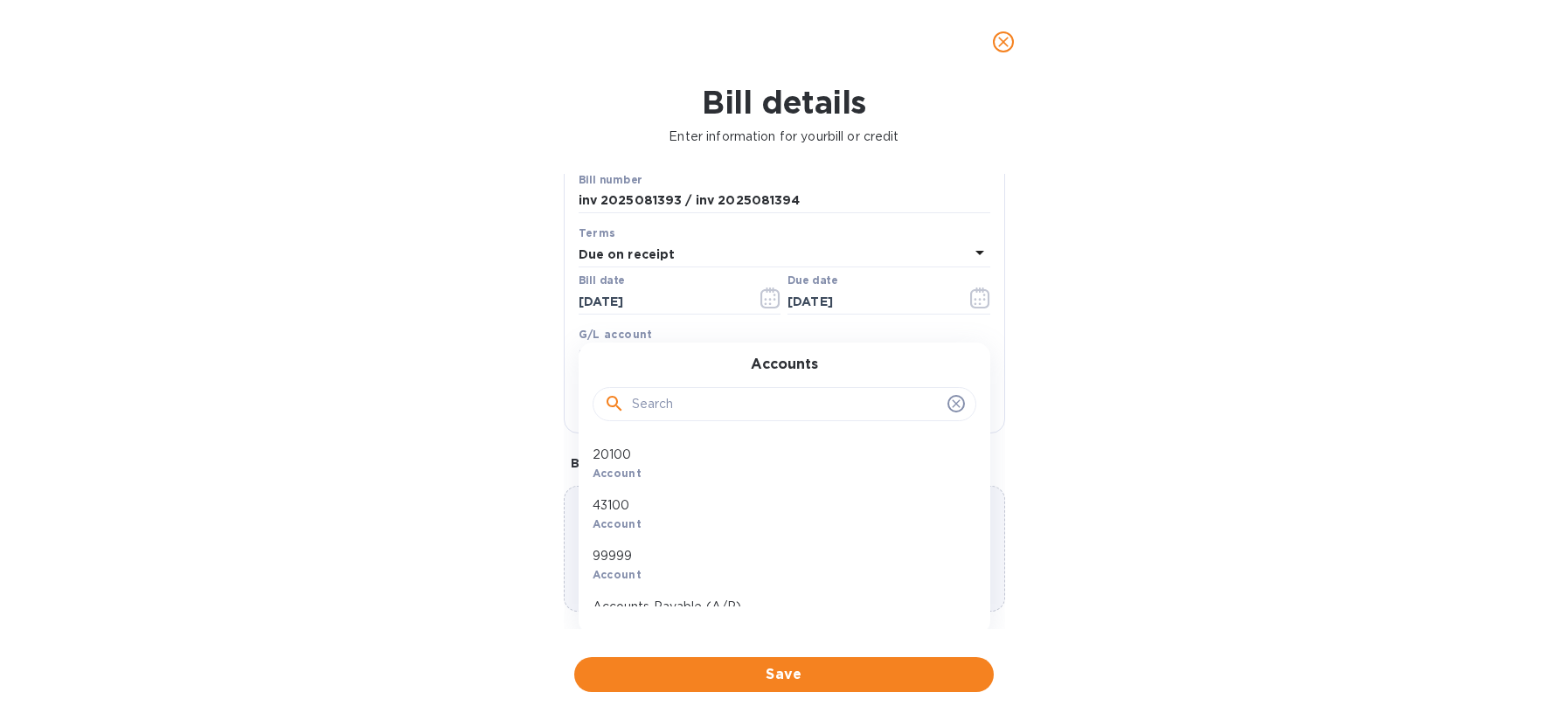
click at [536, 376] on div "Bill details Enter information for your bill or credit General information Save…" at bounding box center [784, 401] width 1568 height 636
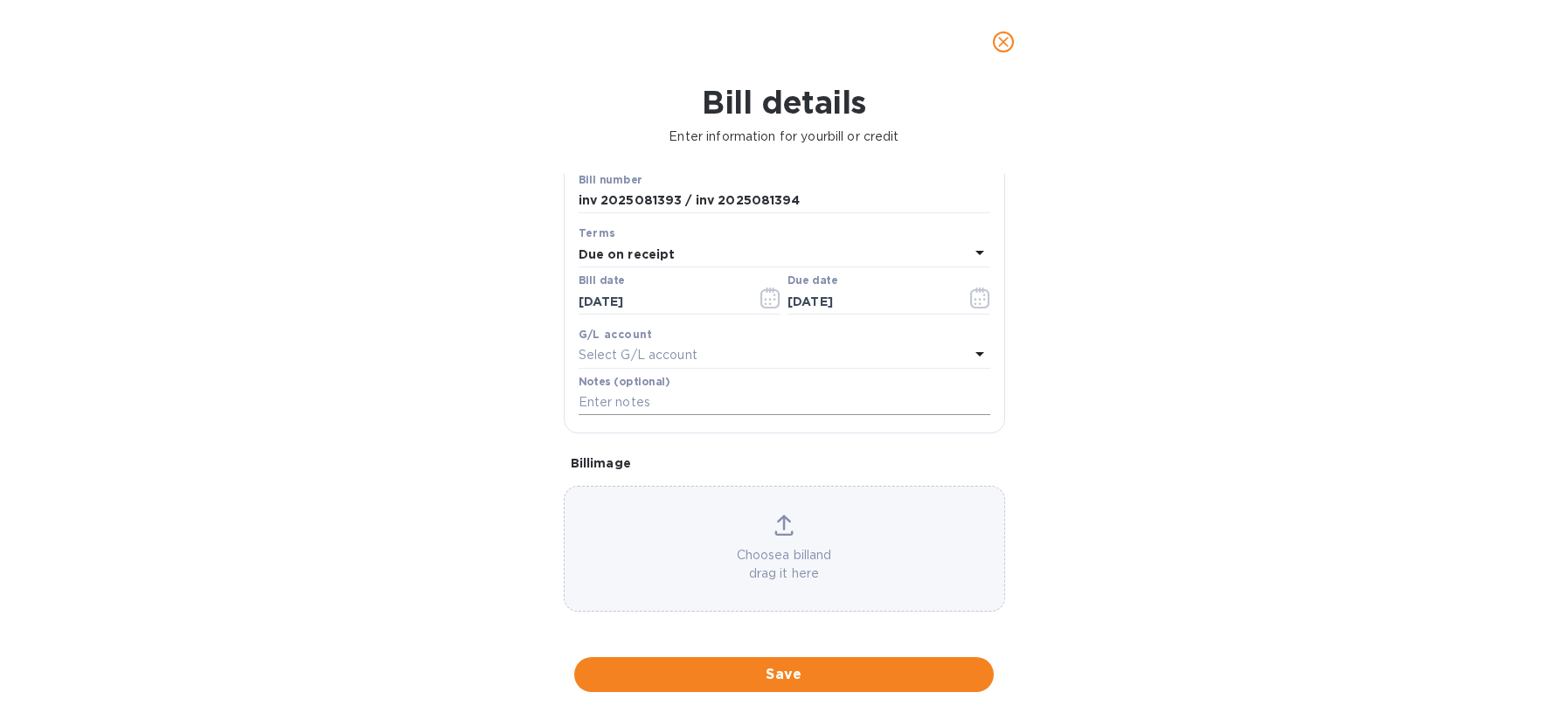
click at [652, 396] on input "text" at bounding box center [785, 403] width 412 height 26
type input "September Electricty"
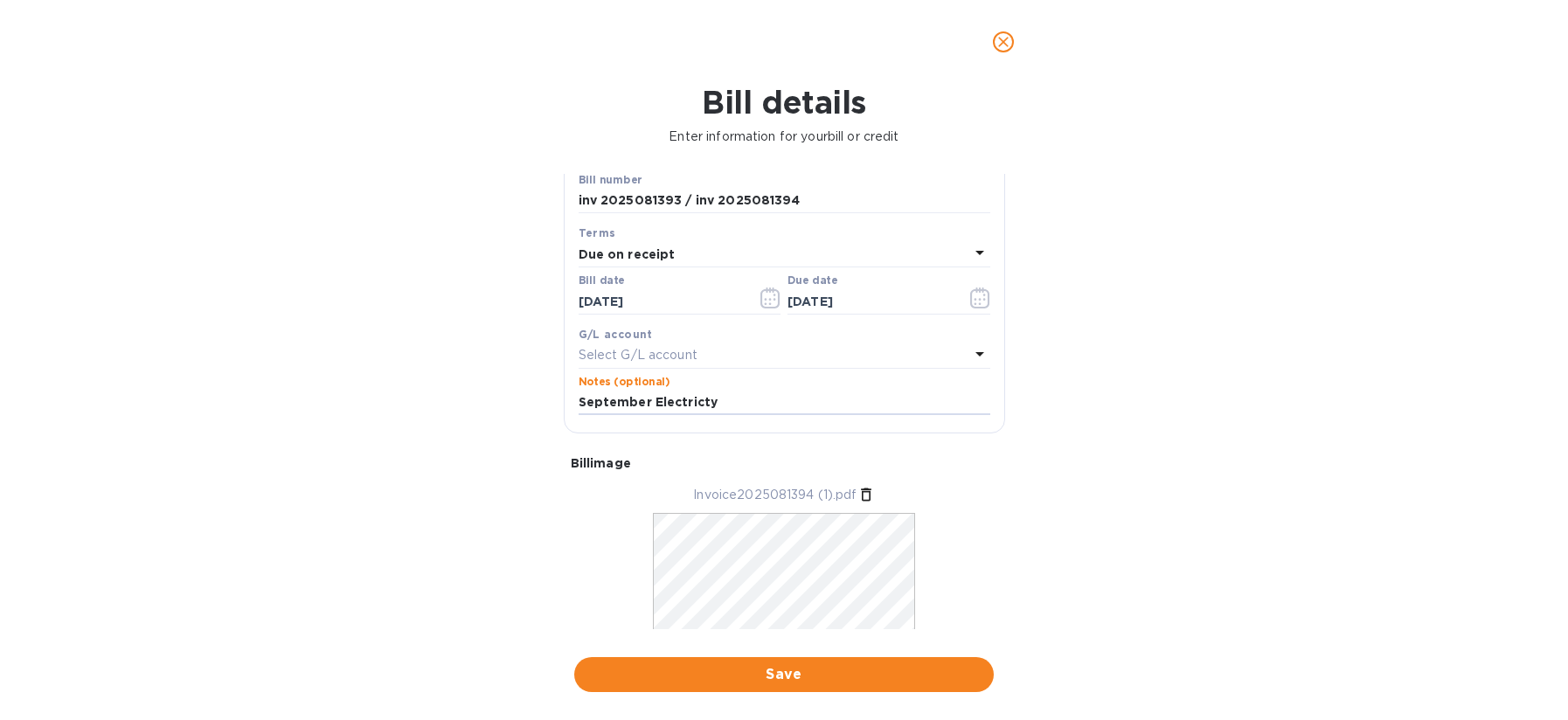
scroll to position [252, 0]
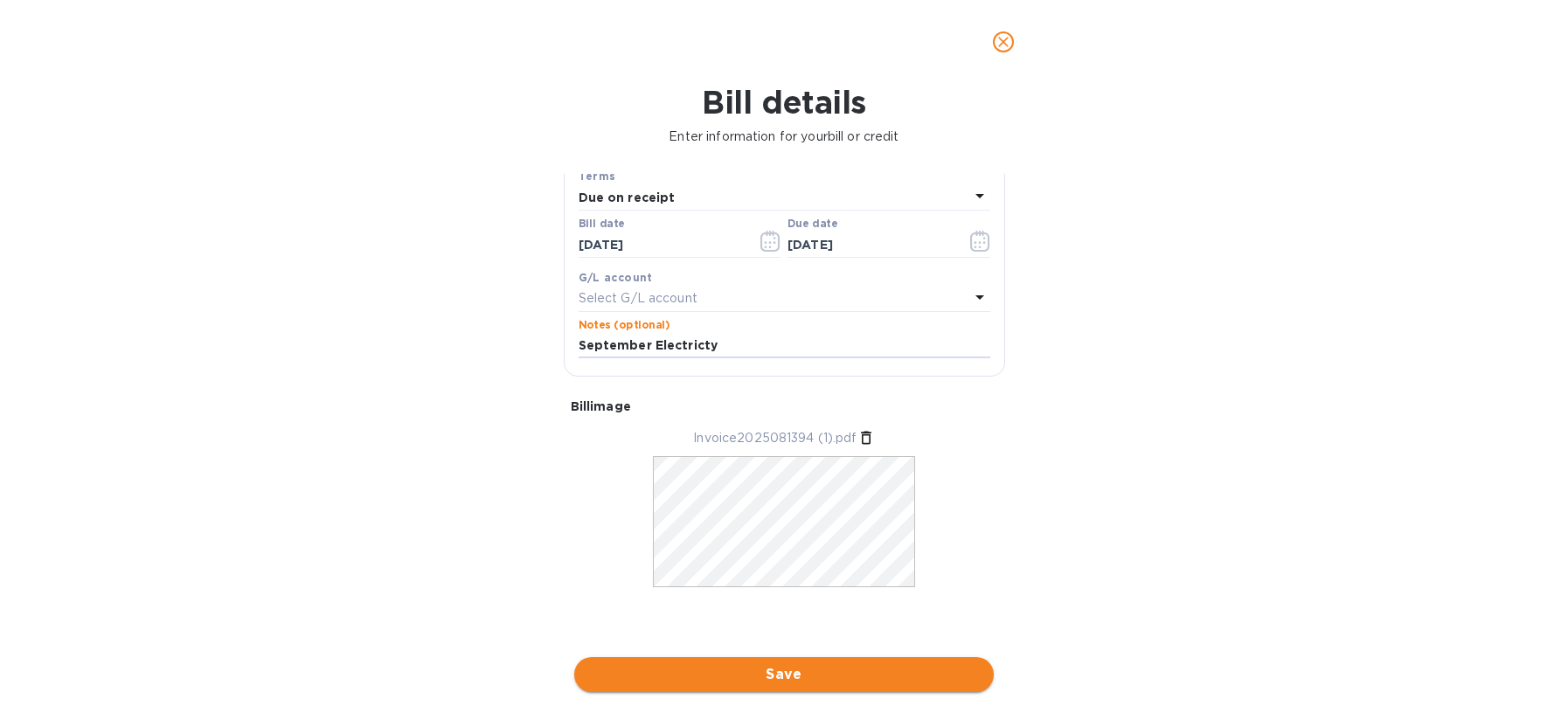
click at [832, 676] on span "Save" at bounding box center [783, 674] width 391 height 21
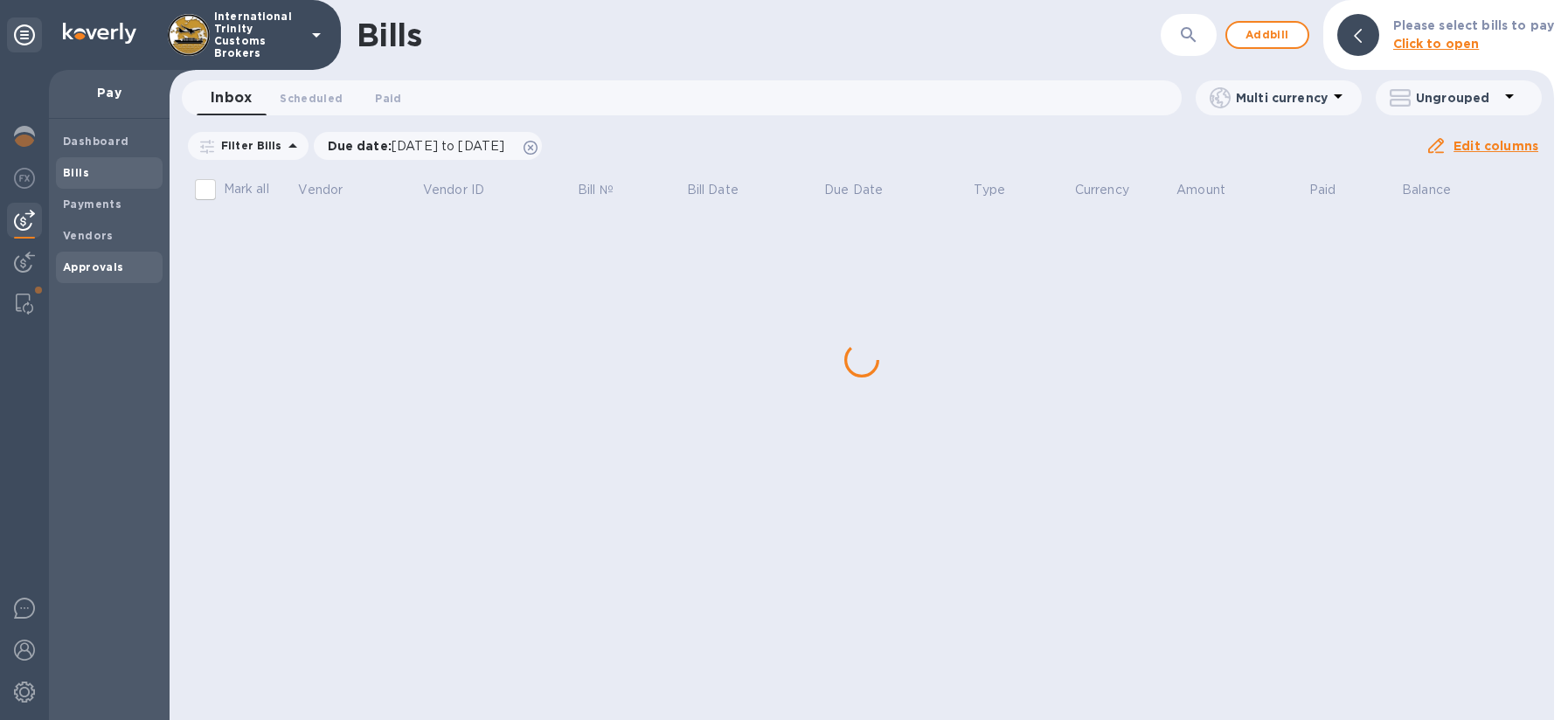
click at [96, 266] on b "Approvals" at bounding box center [93, 267] width 61 height 13
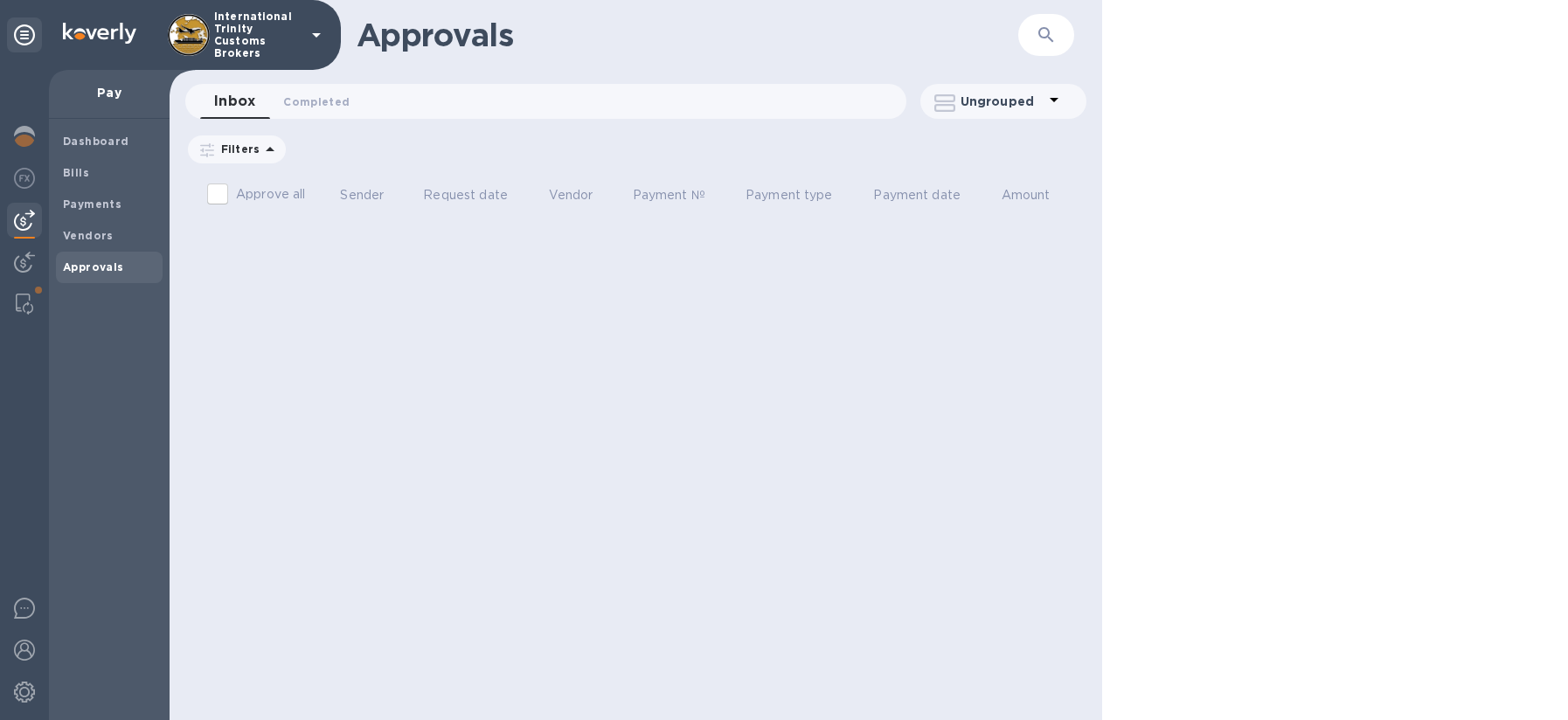
click at [97, 268] on b "Approvals" at bounding box center [93, 267] width 61 height 13
click at [90, 168] on span "Bills" at bounding box center [109, 172] width 93 height 17
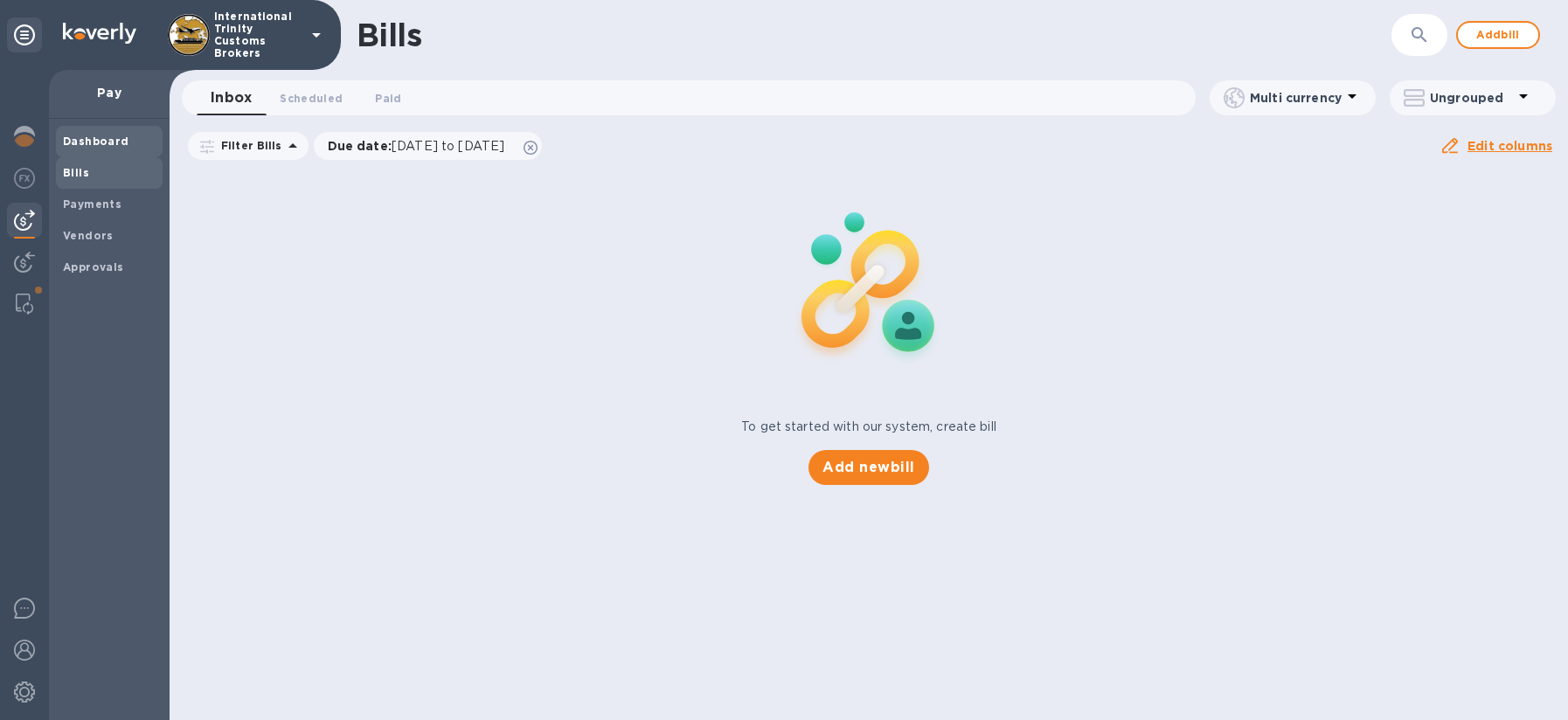
click at [96, 142] on b "Dashboard" at bounding box center [95, 141] width 66 height 13
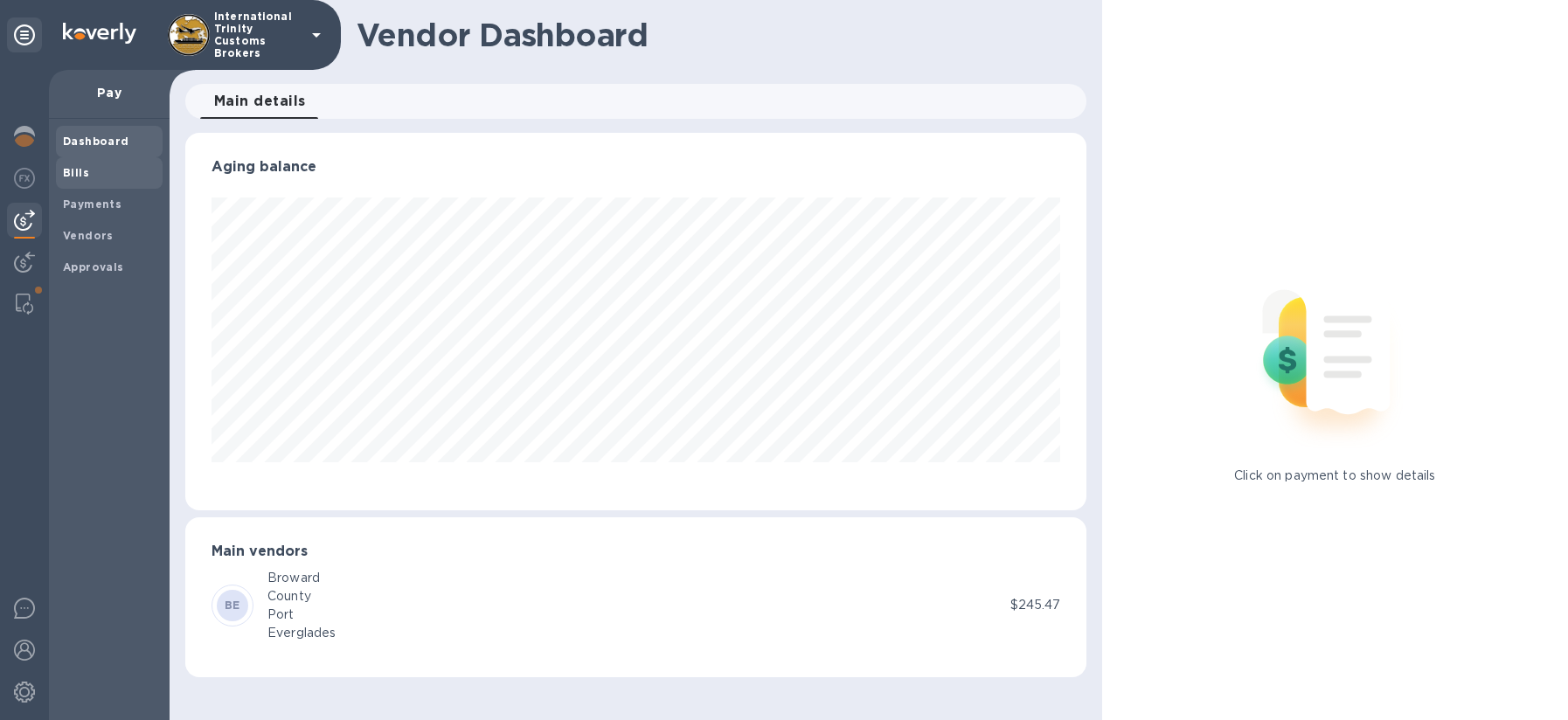
scroll to position [377, 900]
click at [90, 176] on span "Bills" at bounding box center [109, 172] width 93 height 17
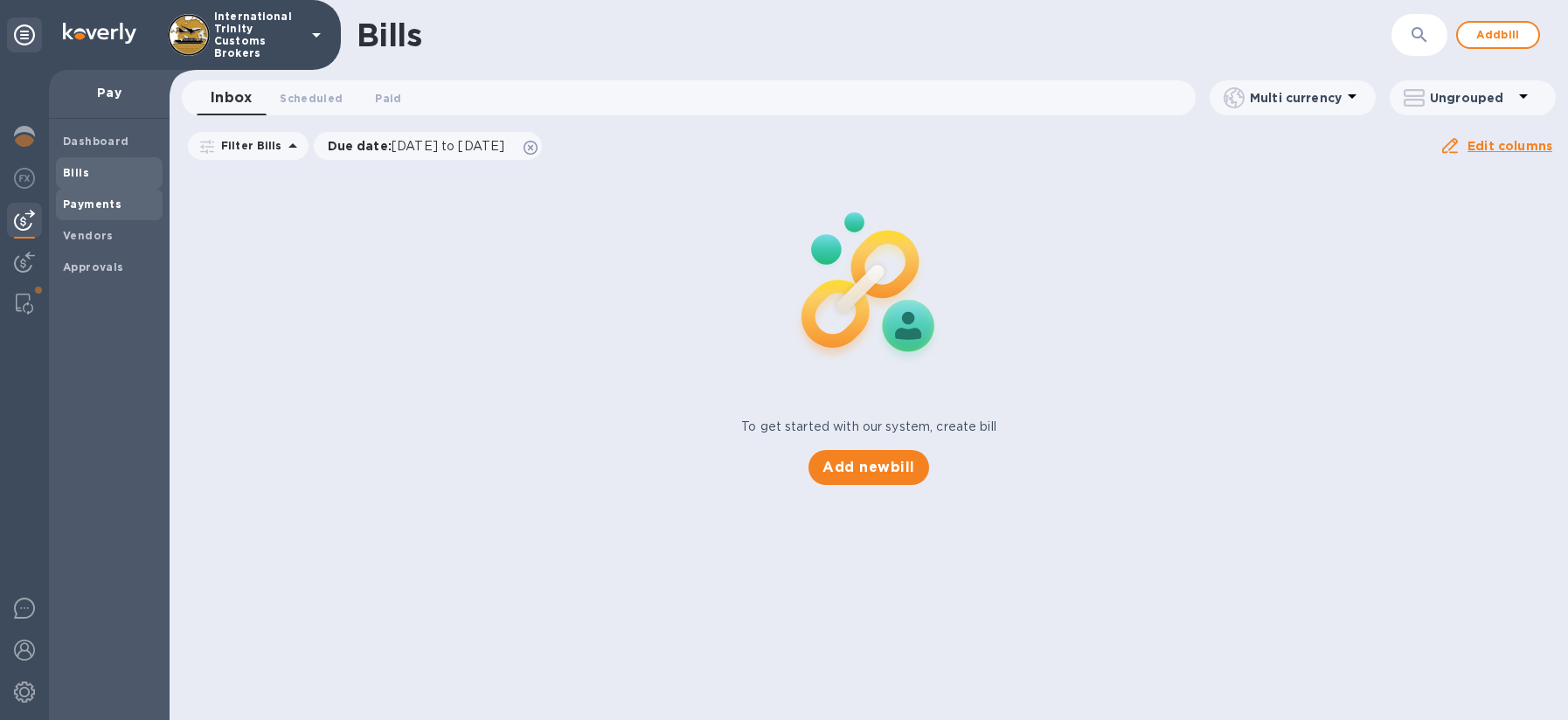
click at [89, 201] on b "Payments" at bounding box center [92, 204] width 59 height 13
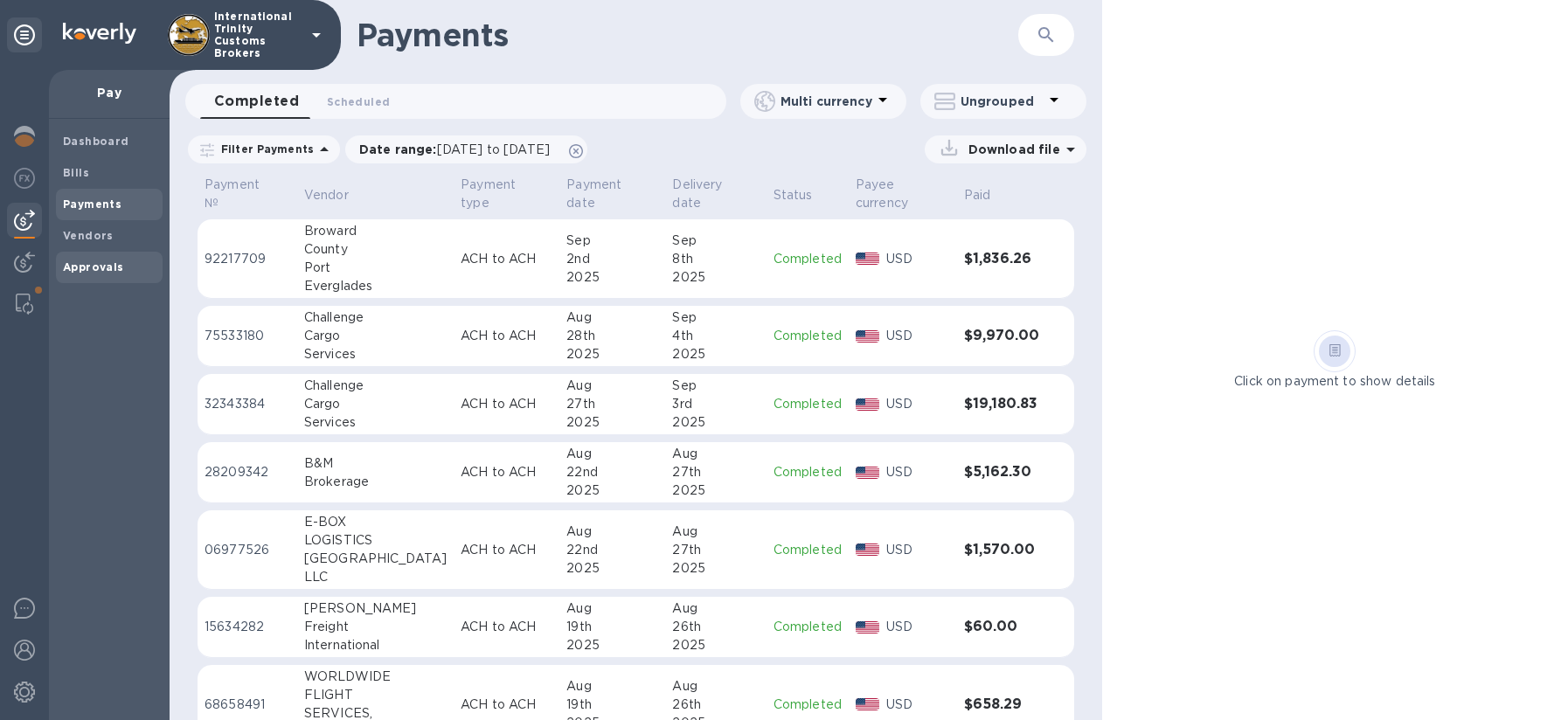
click at [93, 274] on span "Approvals" at bounding box center [93, 267] width 61 height 17
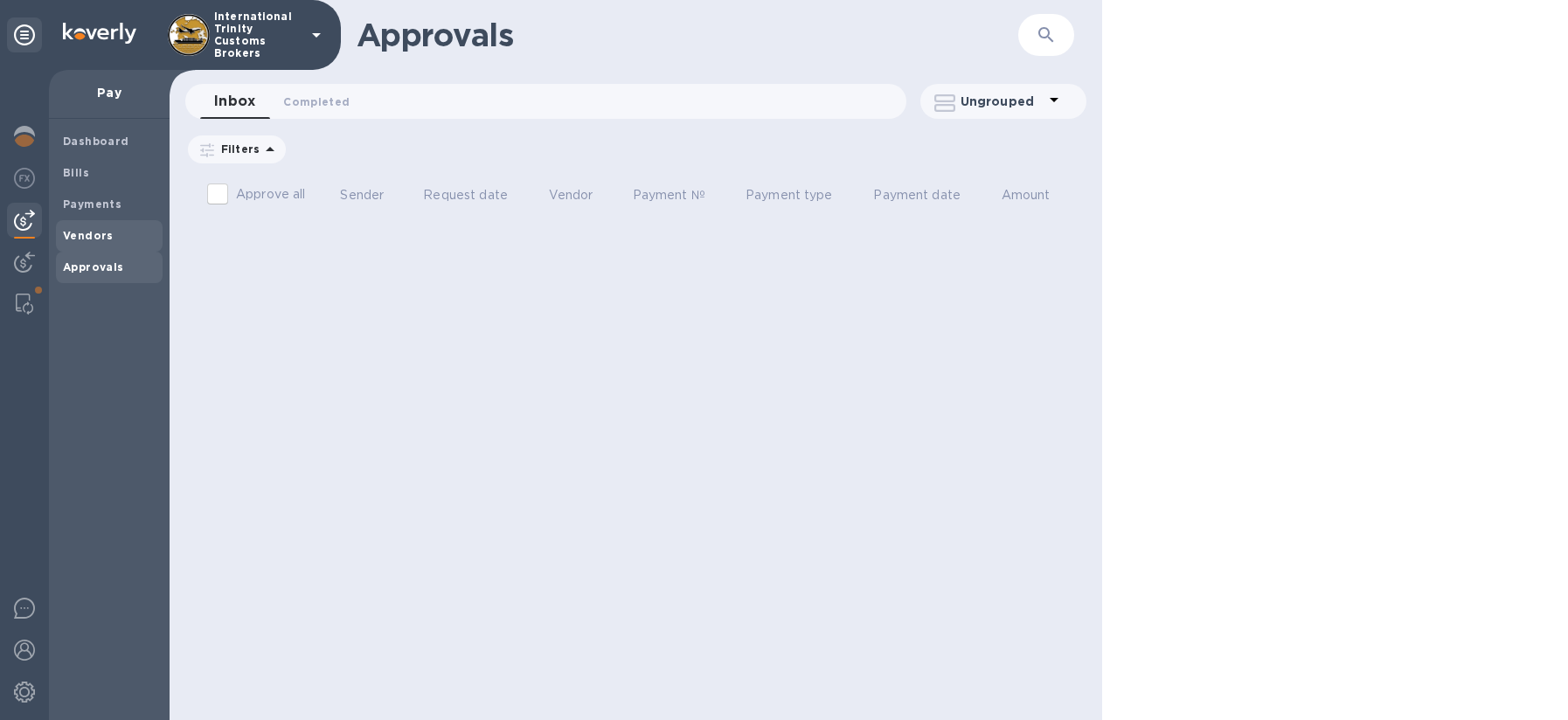
click at [86, 239] on b "Vendors" at bounding box center [88, 235] width 51 height 13
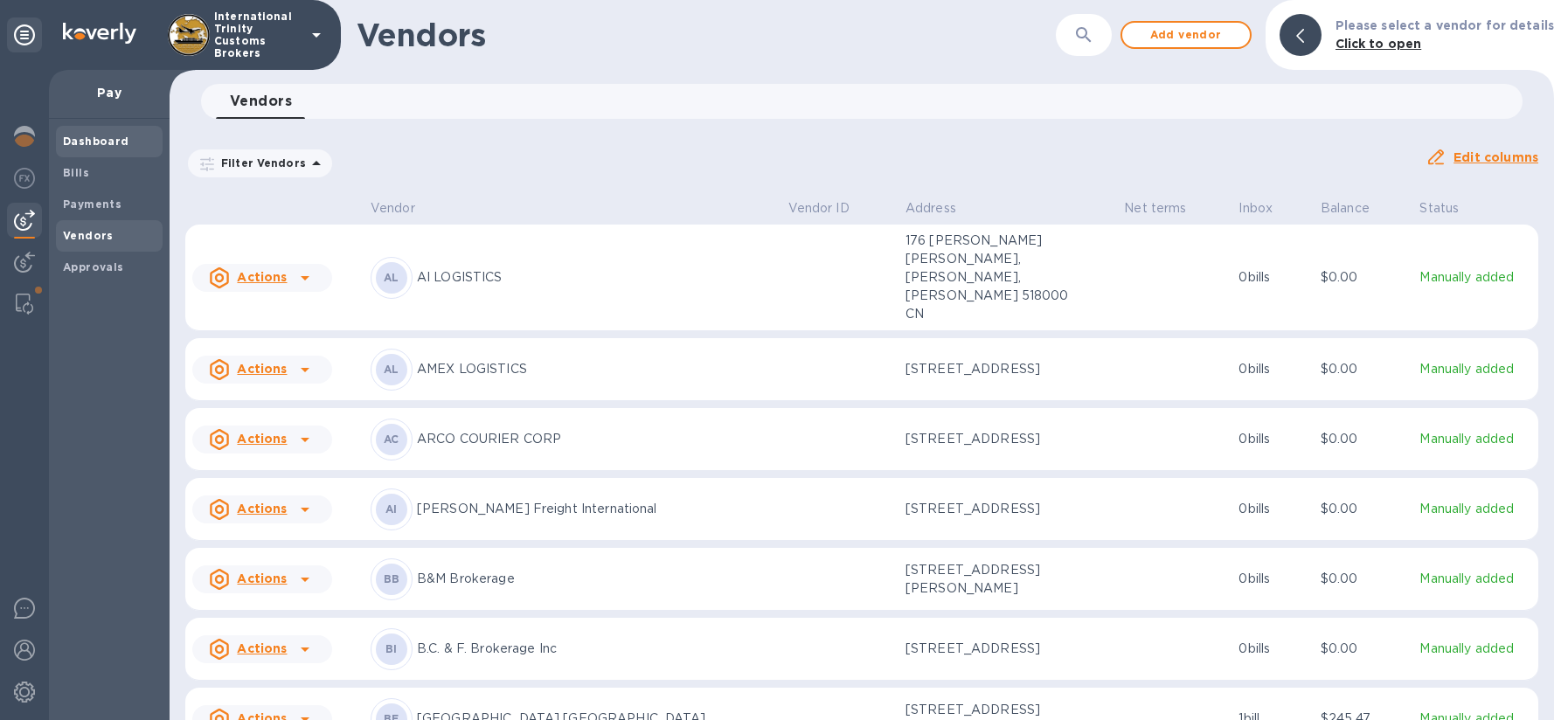
click at [97, 134] on b "Dashboard" at bounding box center [95, 141] width 66 height 13
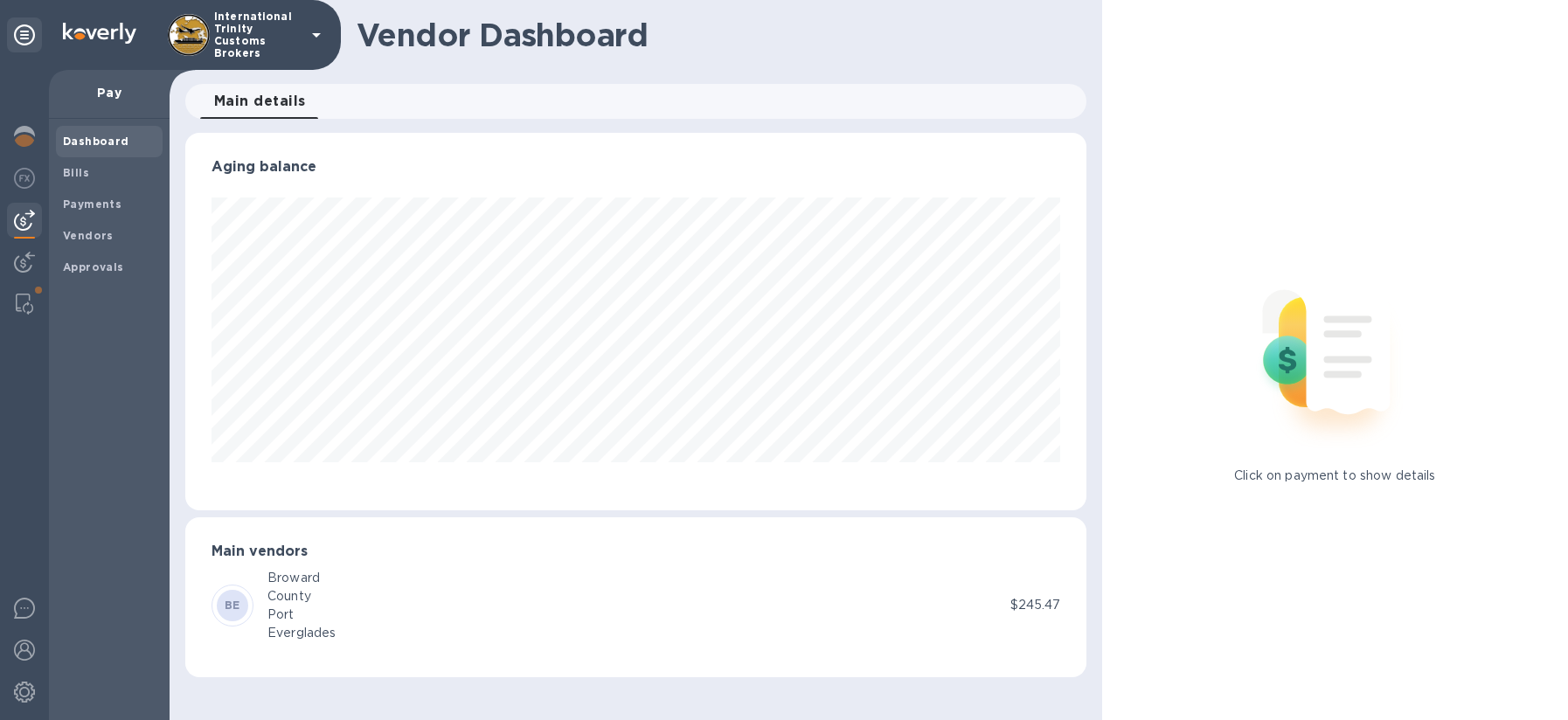
scroll to position [377, 900]
click at [90, 176] on span "Bills" at bounding box center [109, 172] width 93 height 17
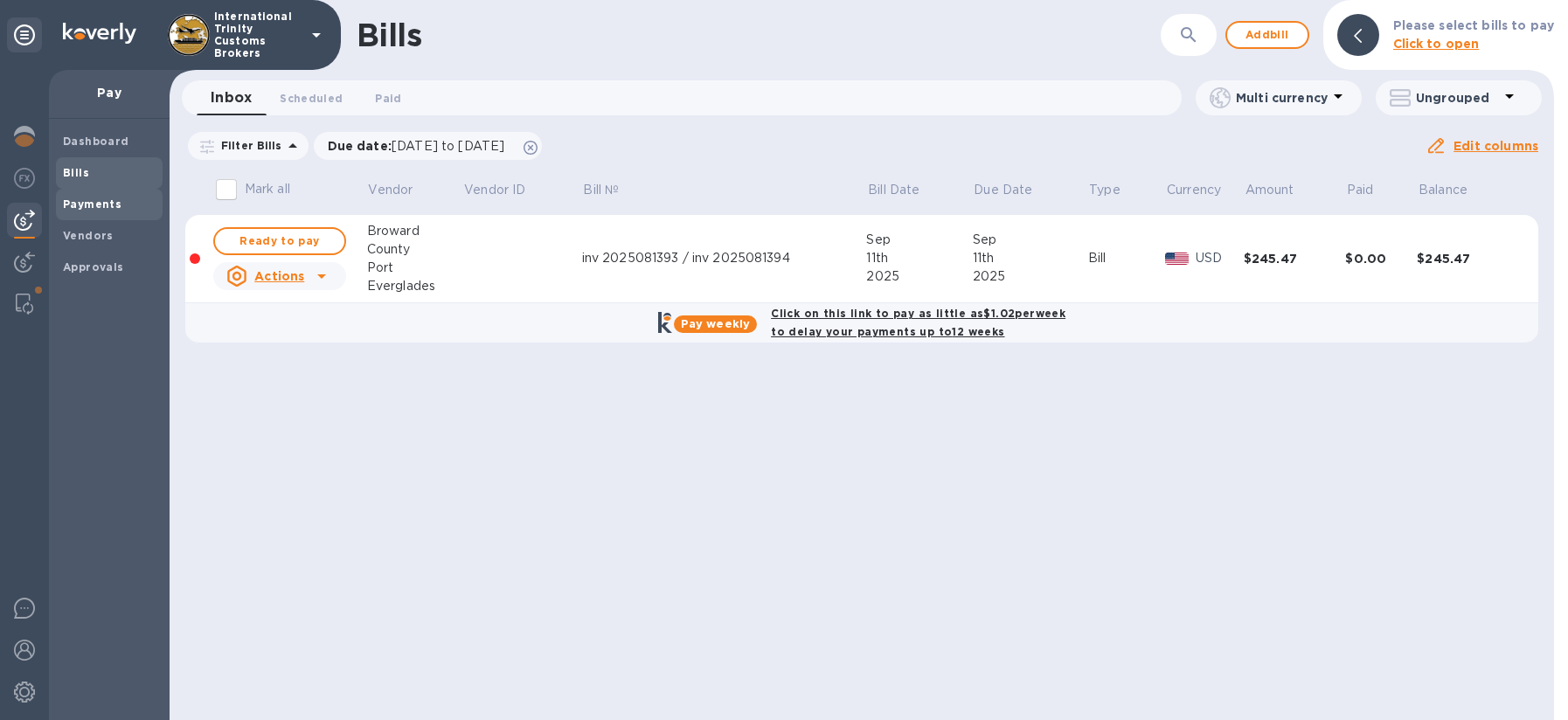
click at [88, 201] on b "Payments" at bounding box center [92, 204] width 59 height 13
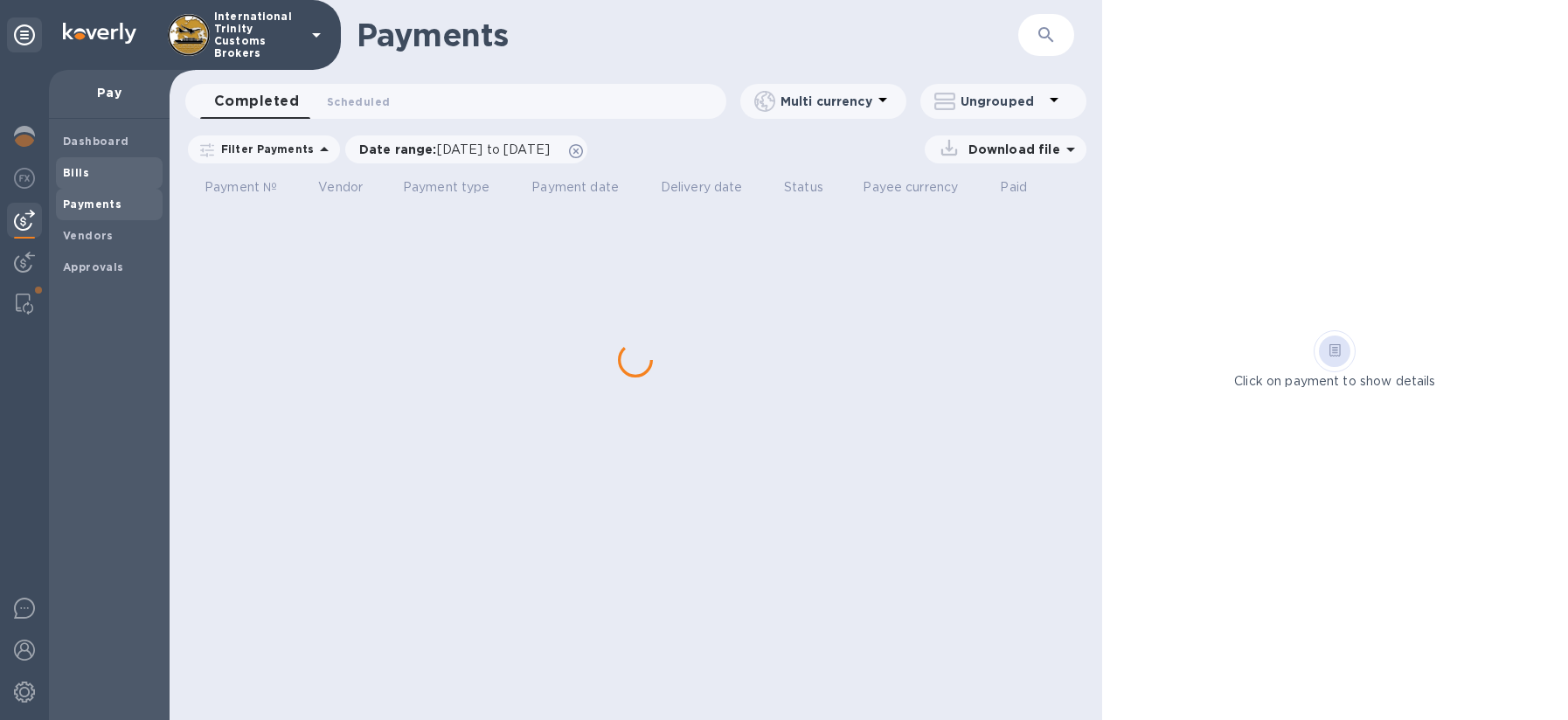
click at [87, 177] on span "Bills" at bounding box center [109, 172] width 93 height 17
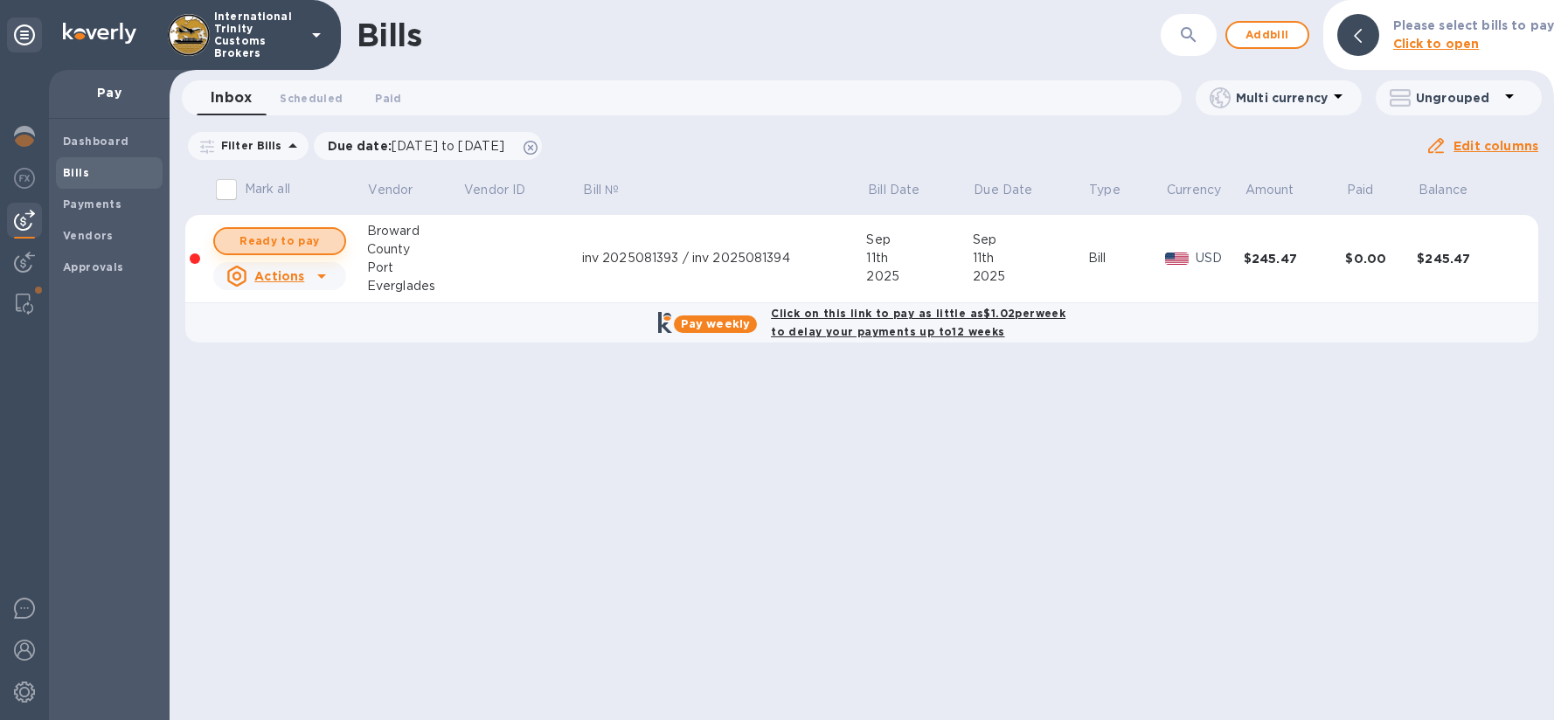
click at [279, 247] on span "Ready to pay" at bounding box center [279, 240] width 102 height 21
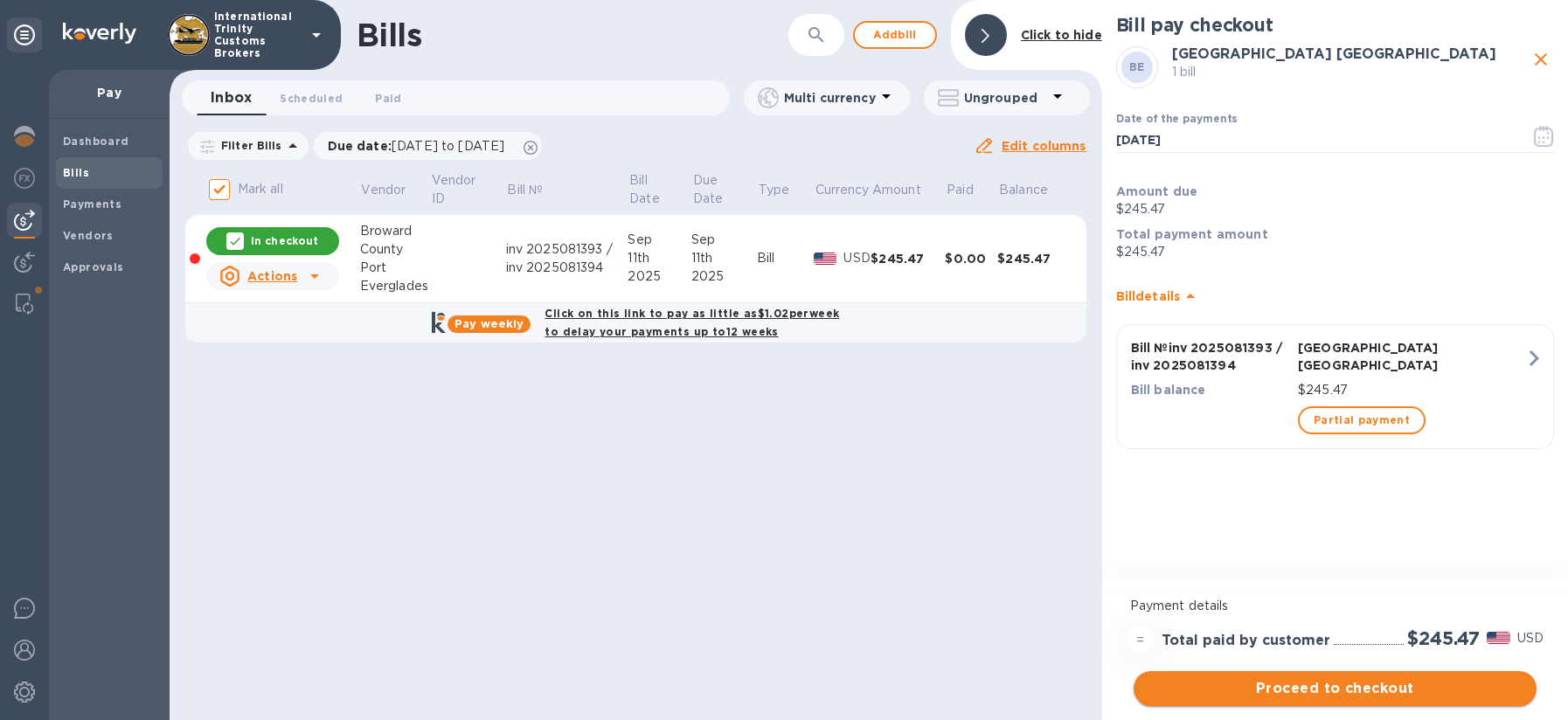
click at [1351, 689] on span "Proceed to checkout" at bounding box center [1334, 687] width 375 height 21
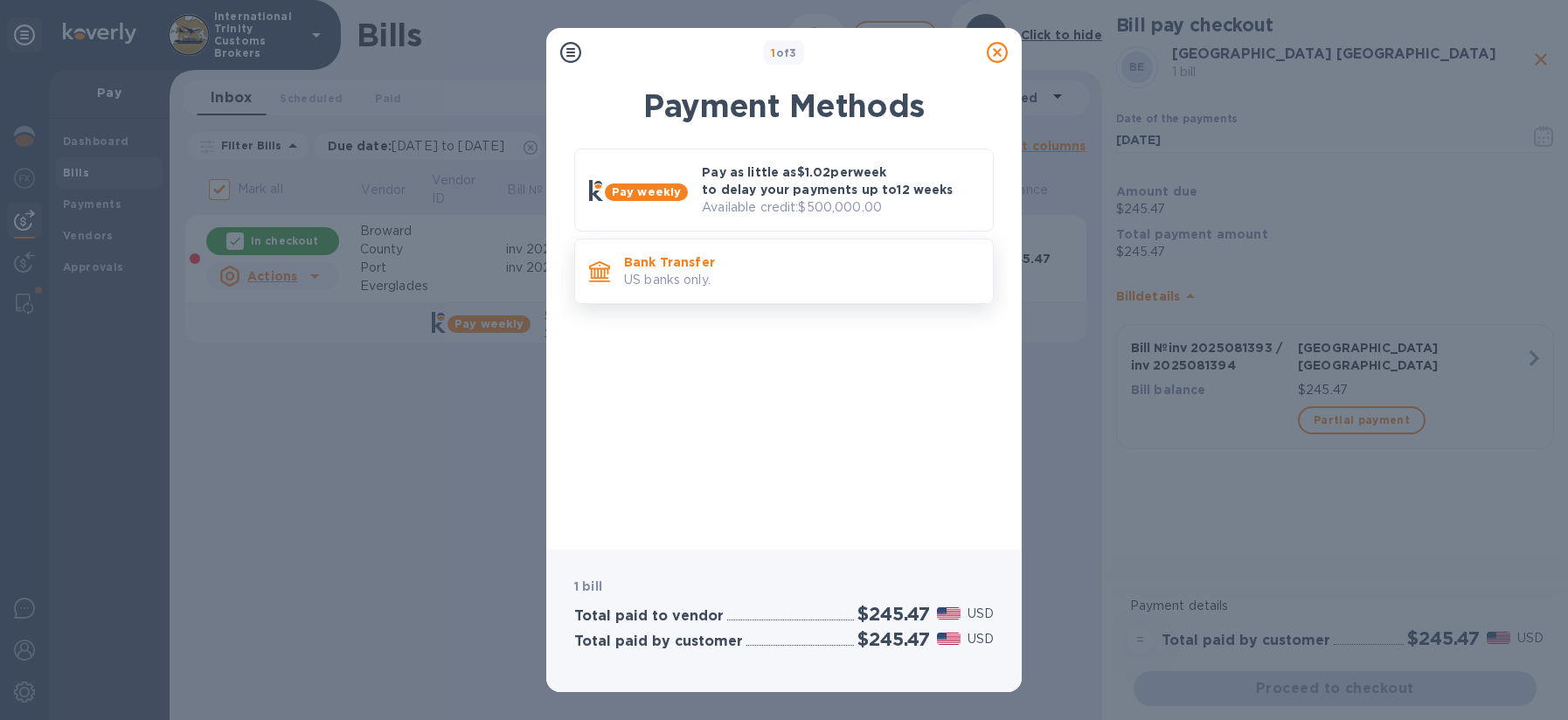
click at [738, 280] on p "US banks only." at bounding box center [801, 280] width 355 height 18
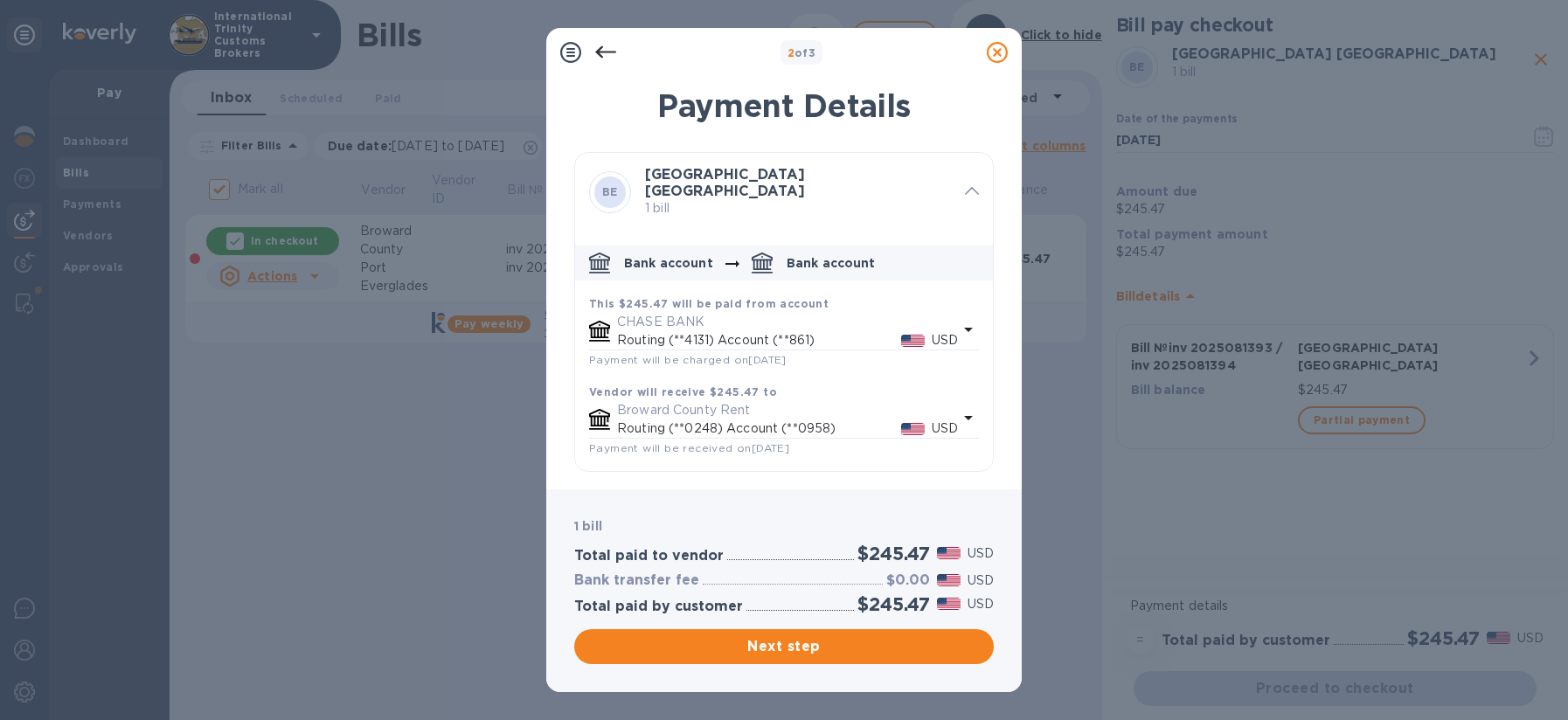
drag, startPoint x: 605, startPoint y: 60, endPoint x: 597, endPoint y: 54, distance: 10.0
click at [603, 60] on icon at bounding box center [605, 52] width 21 height 21
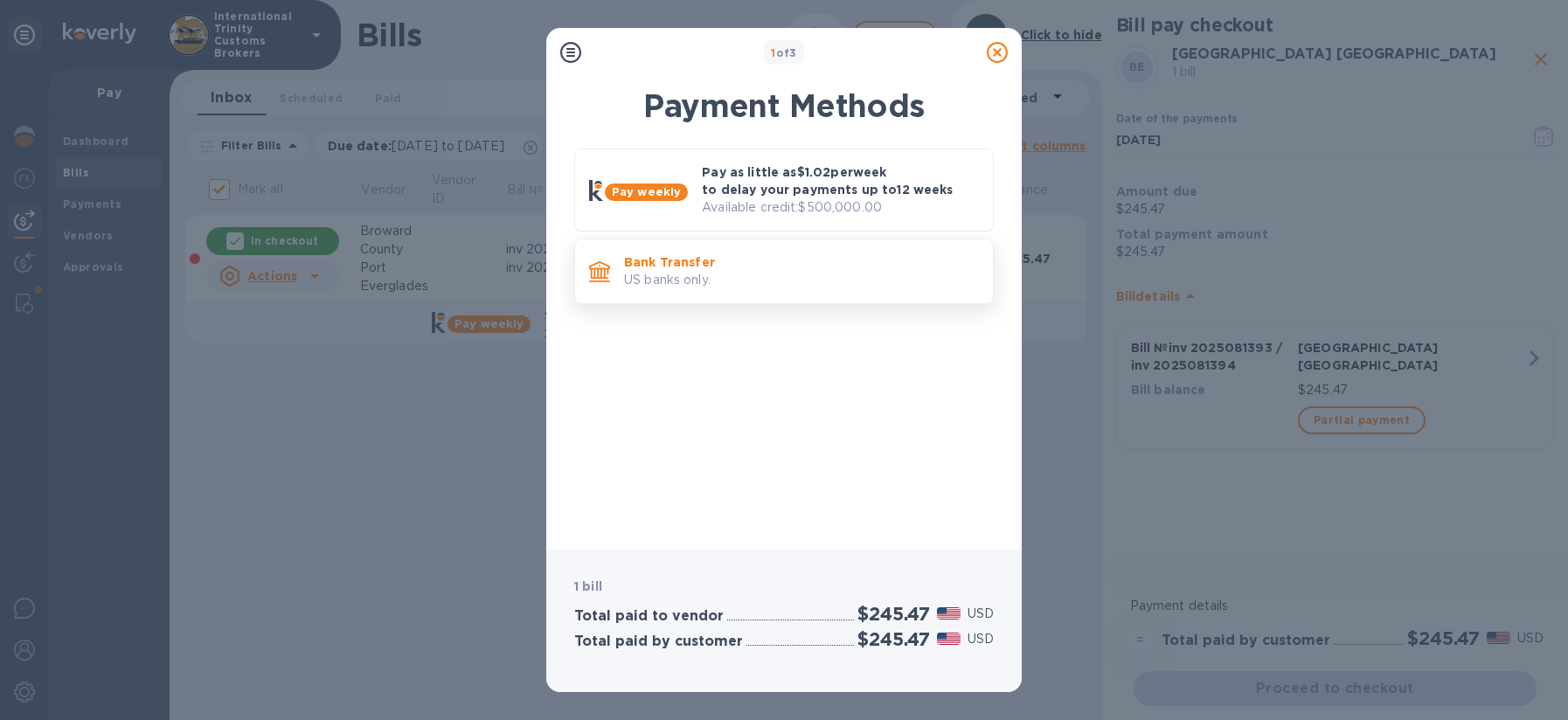
click at [734, 268] on p "Bank Transfer" at bounding box center [801, 261] width 355 height 17
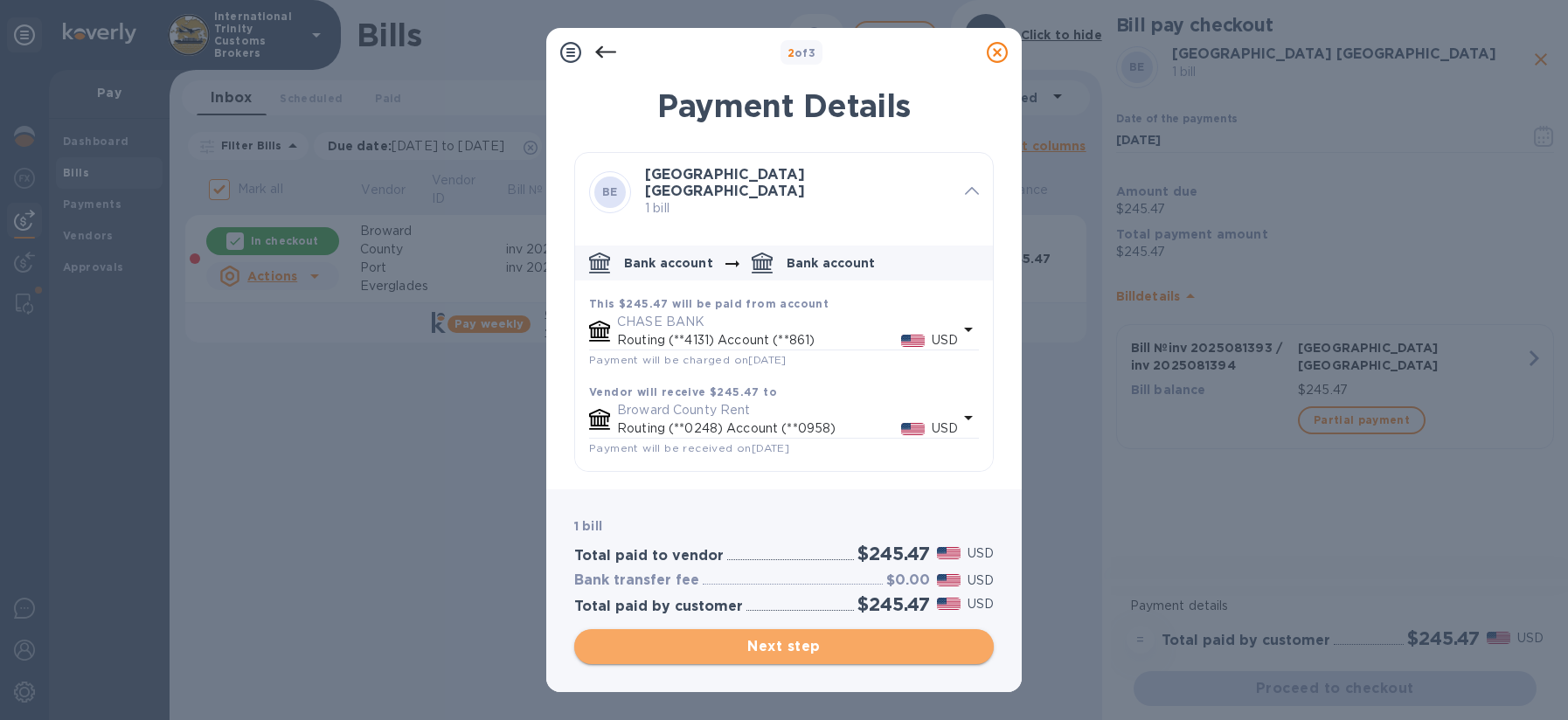
click at [817, 639] on span "Next step" at bounding box center [783, 646] width 391 height 21
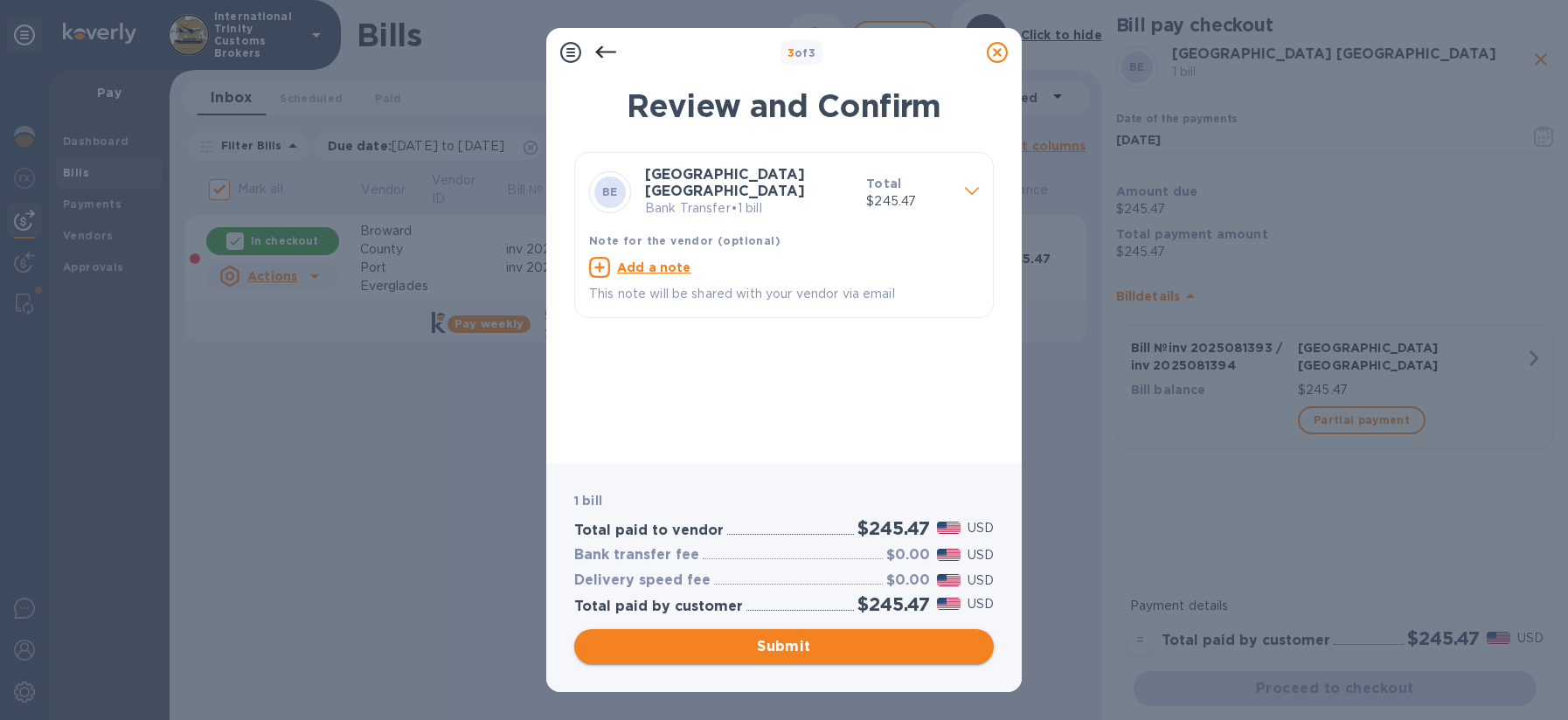
click at [818, 657] on button "Submit" at bounding box center [784, 646] width 419 height 35
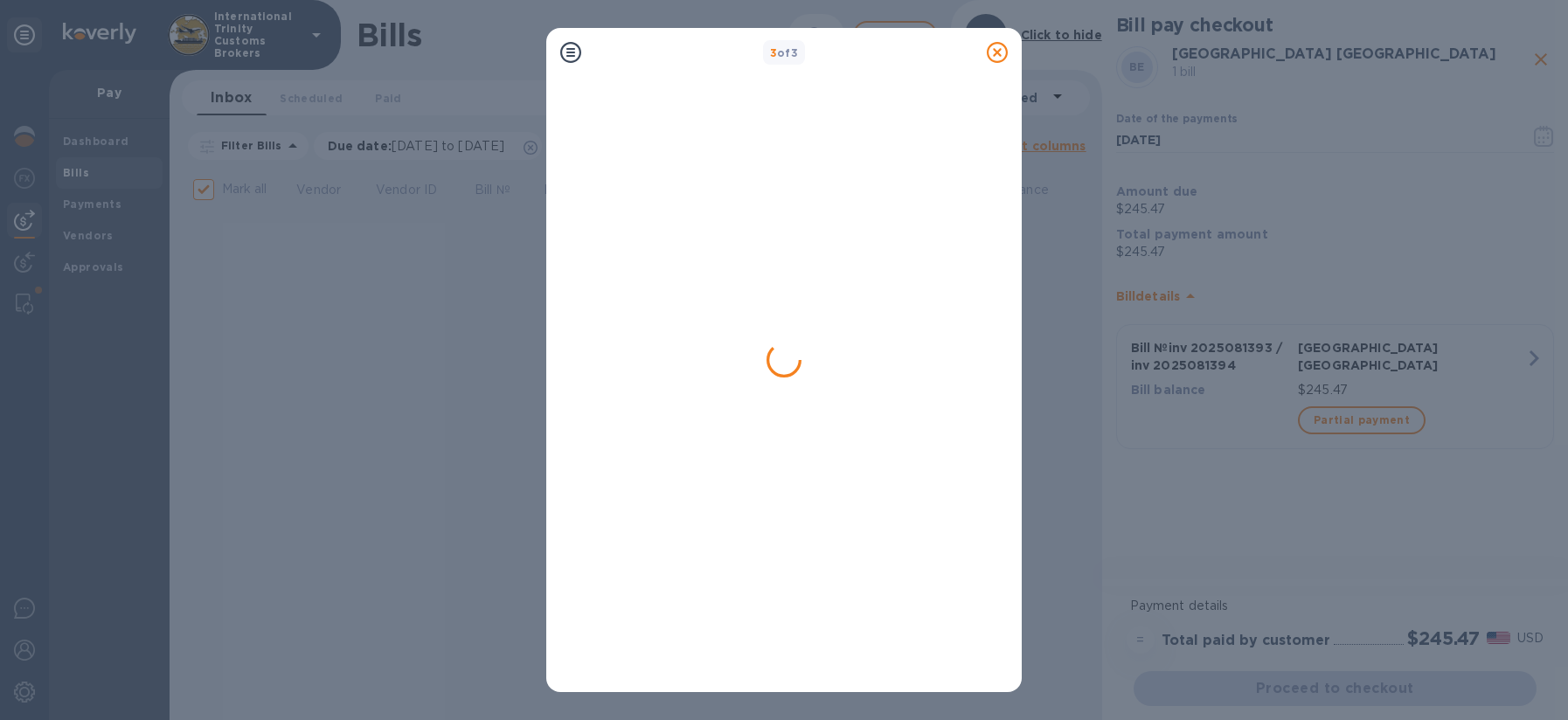
checkbox input "false"
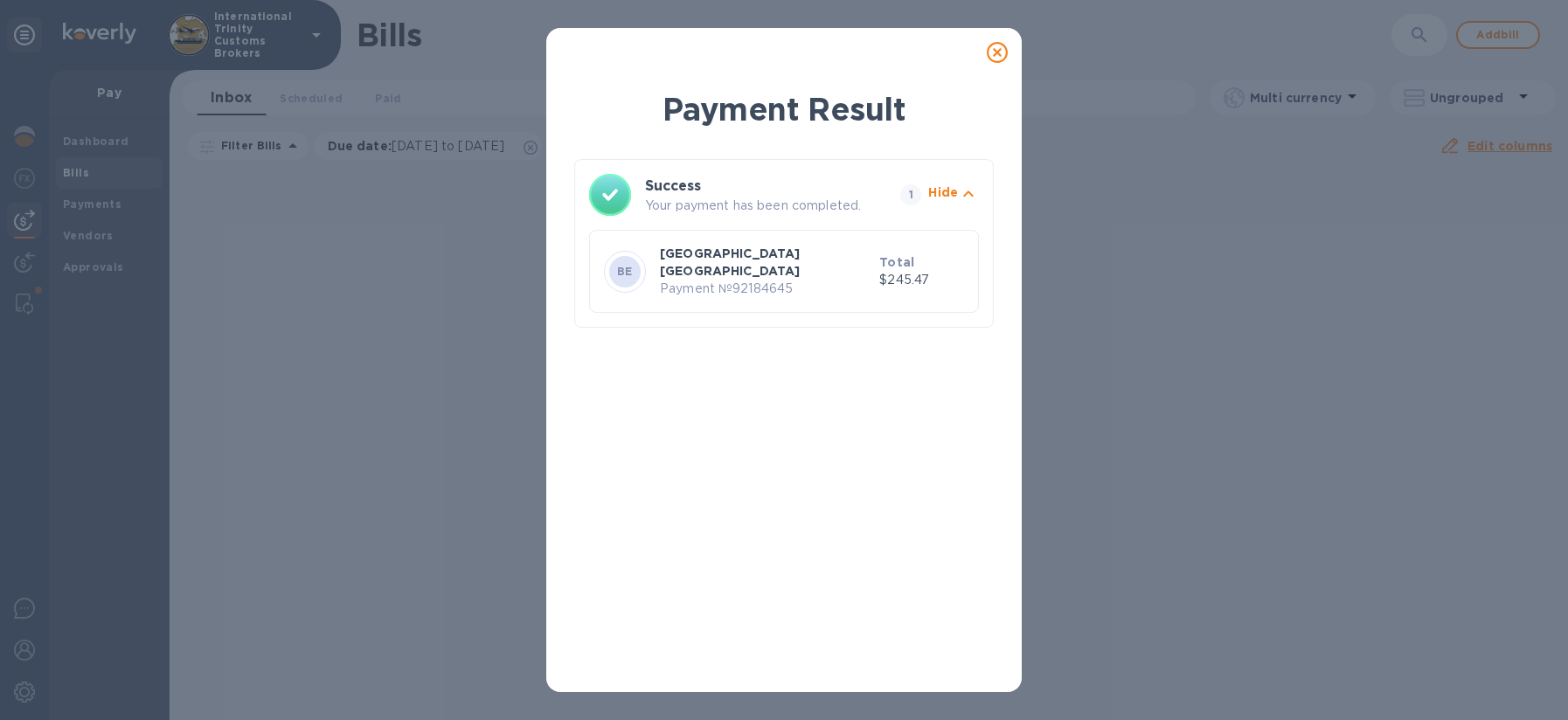
click at [959, 191] on icon "button" at bounding box center [968, 193] width 21 height 21
click at [959, 192] on icon "button" at bounding box center [968, 193] width 21 height 21
click at [818, 265] on div "[GEOGRAPHIC_DATA] [GEOGRAPHIC_DATA] Payment № 92184645" at bounding box center [766, 271] width 220 height 60
click at [799, 279] on p "Payment № 92184645" at bounding box center [766, 288] width 212 height 18
click at [995, 53] on icon at bounding box center [996, 52] width 21 height 21
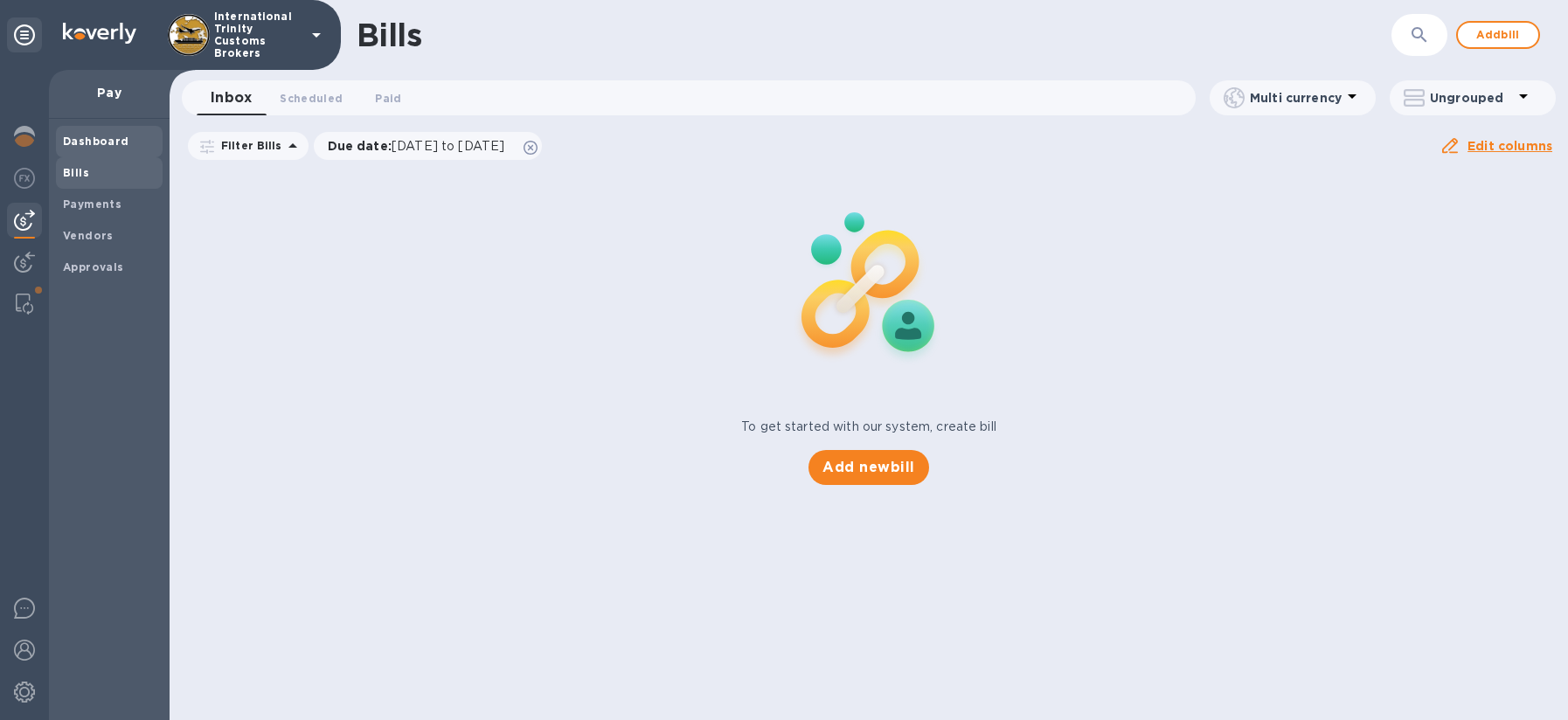
click at [122, 141] on b "Dashboard" at bounding box center [95, 141] width 66 height 13
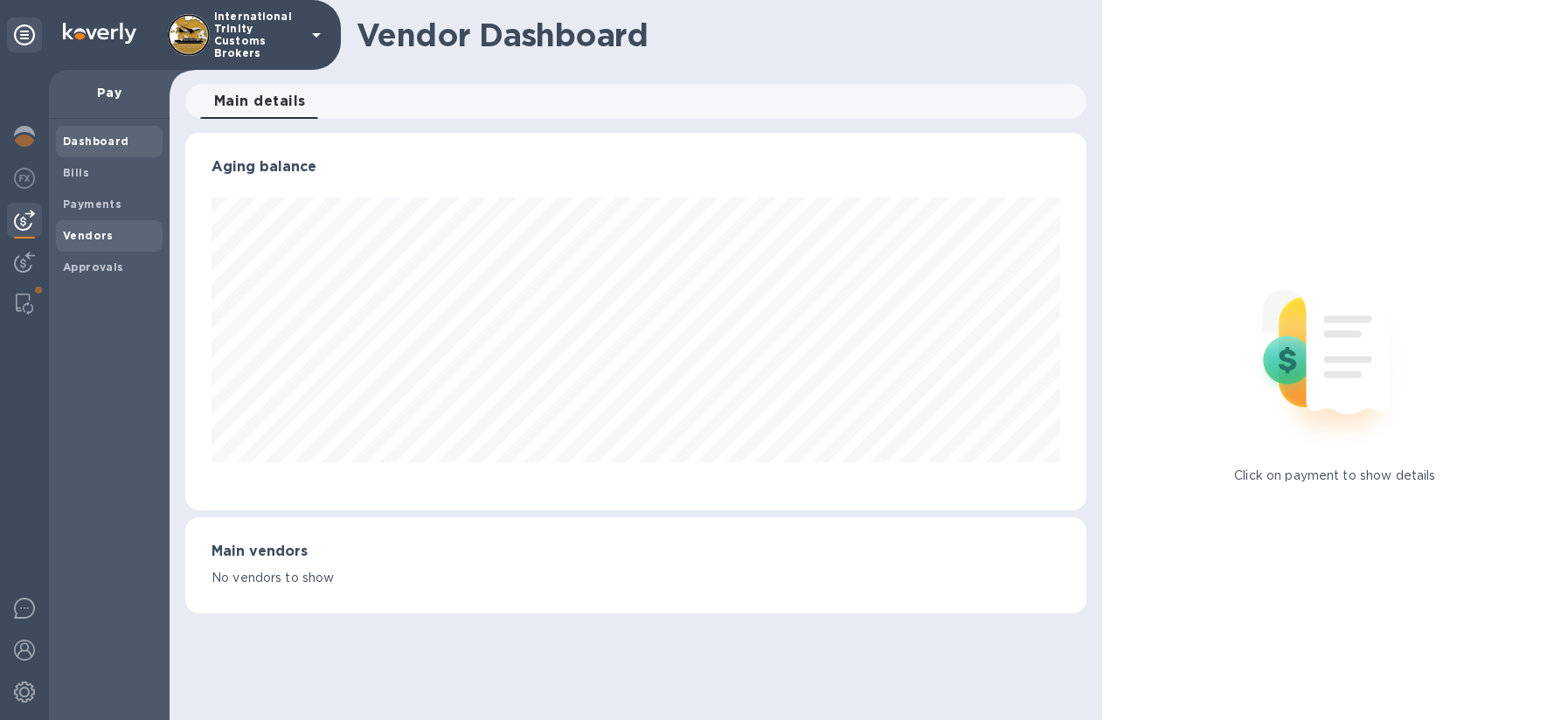
scroll to position [377, 900]
click at [99, 232] on b "Vendors" at bounding box center [88, 235] width 51 height 13
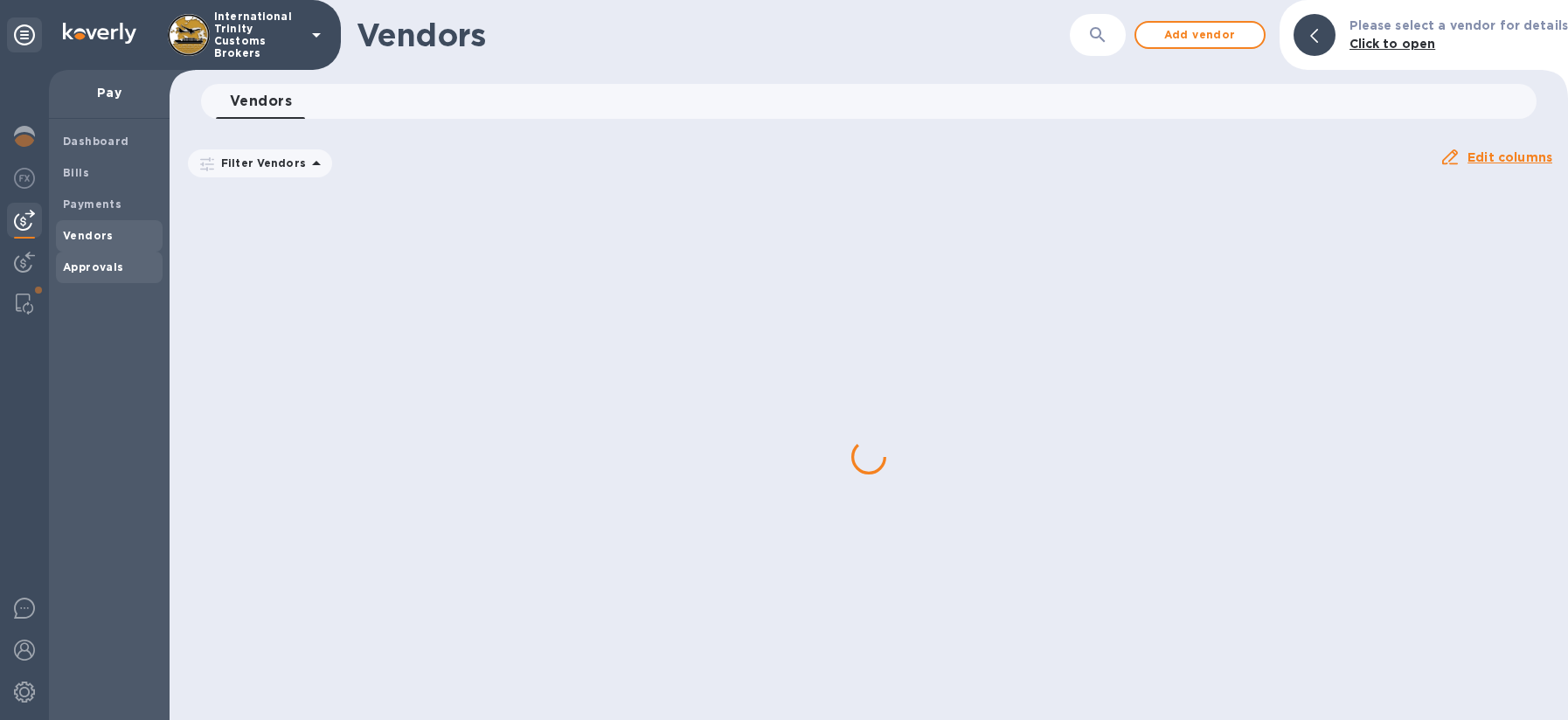
click at [110, 263] on b "Approvals" at bounding box center [93, 267] width 61 height 13
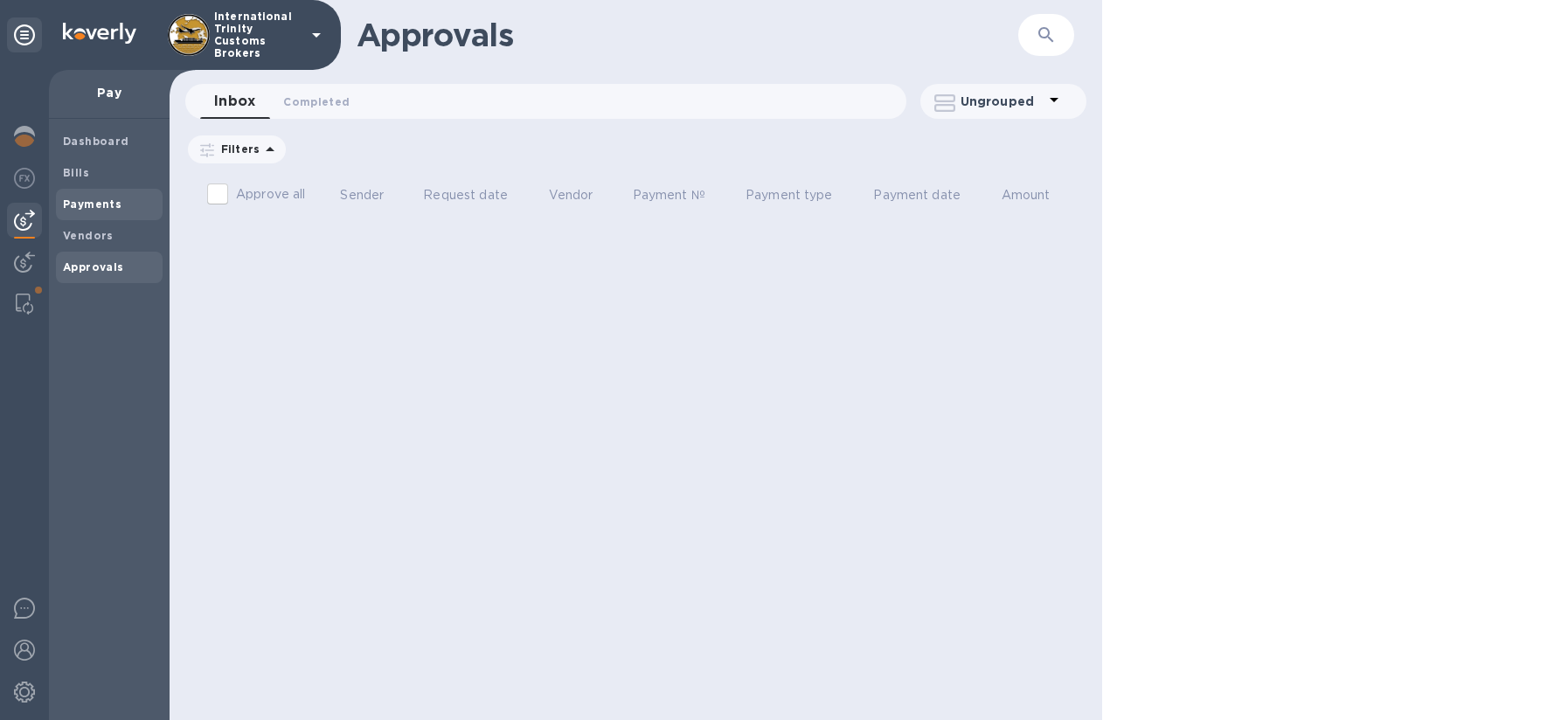
click at [127, 202] on span "Payments" at bounding box center [109, 204] width 93 height 17
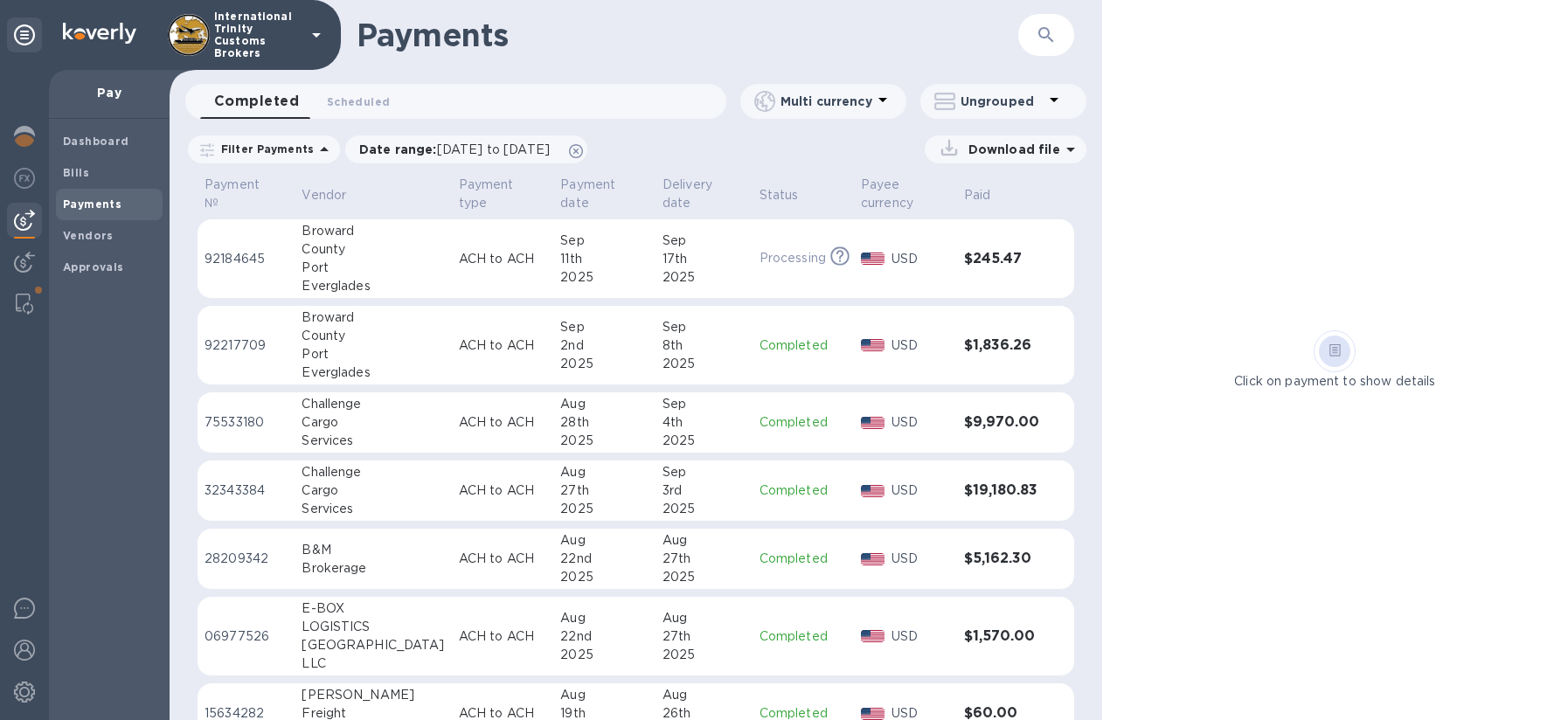
click at [328, 259] on div "Port" at bounding box center [372, 268] width 142 height 18
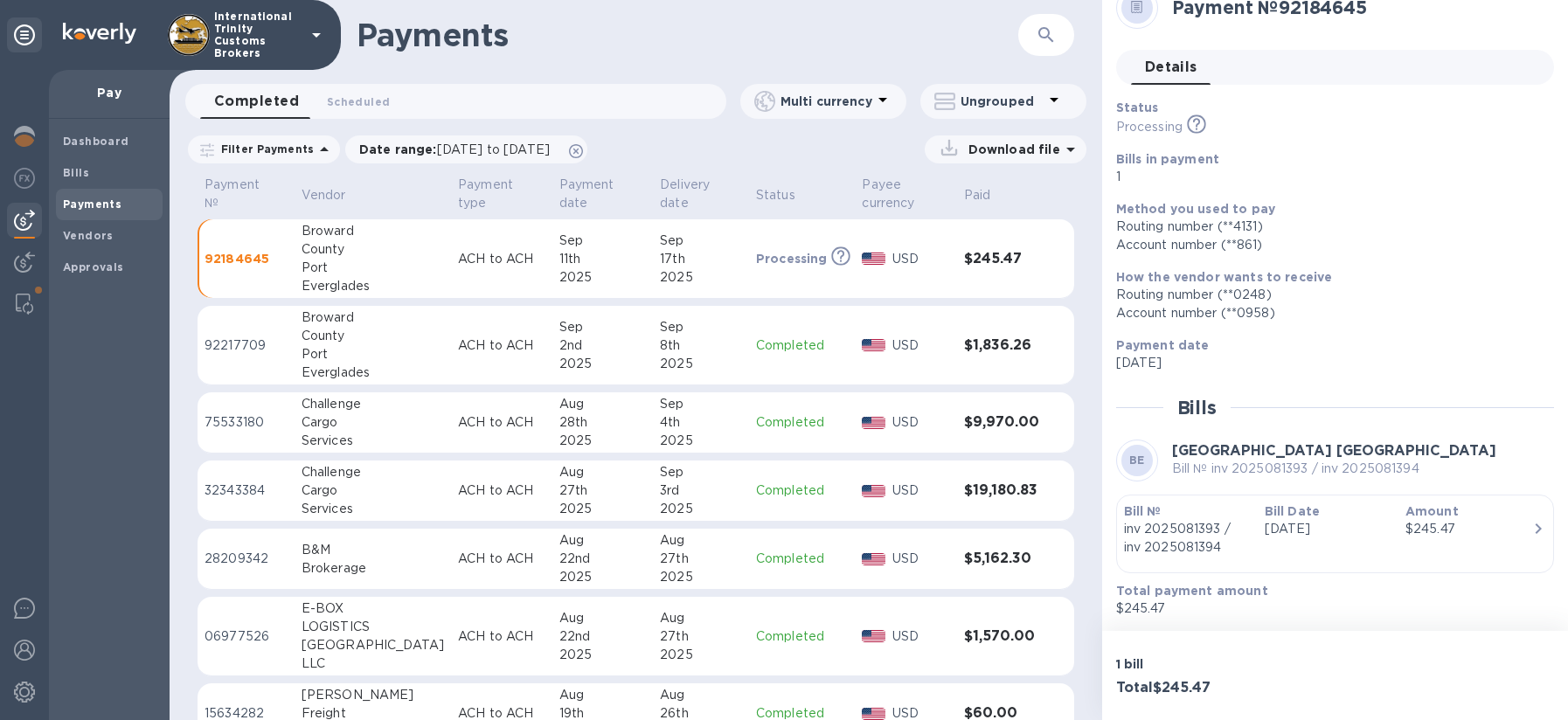
scroll to position [28, 0]
